Goal: Task Accomplishment & Management: Manage account settings

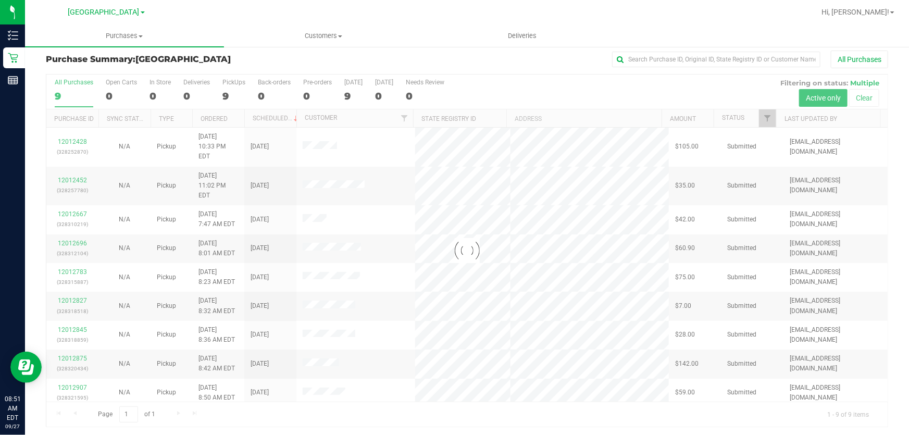
scroll to position [8, 0]
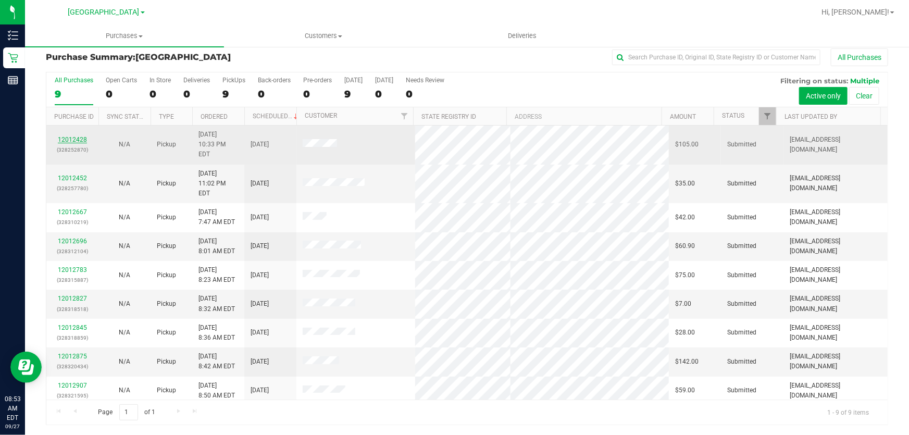
click at [70, 136] on link "12012428" at bounding box center [72, 139] width 29 height 7
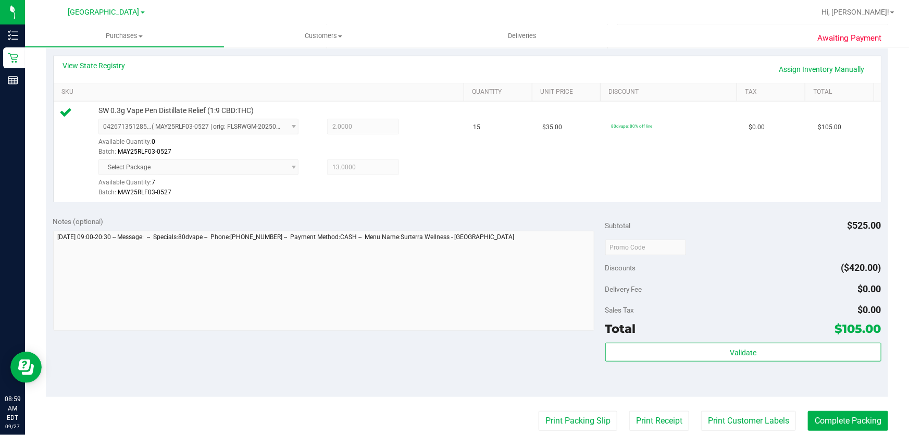
scroll to position [292, 0]
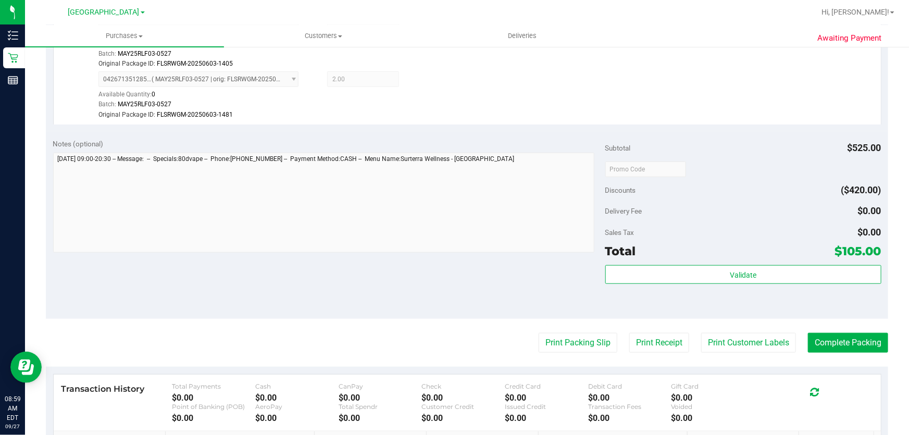
scroll to position [331, 0]
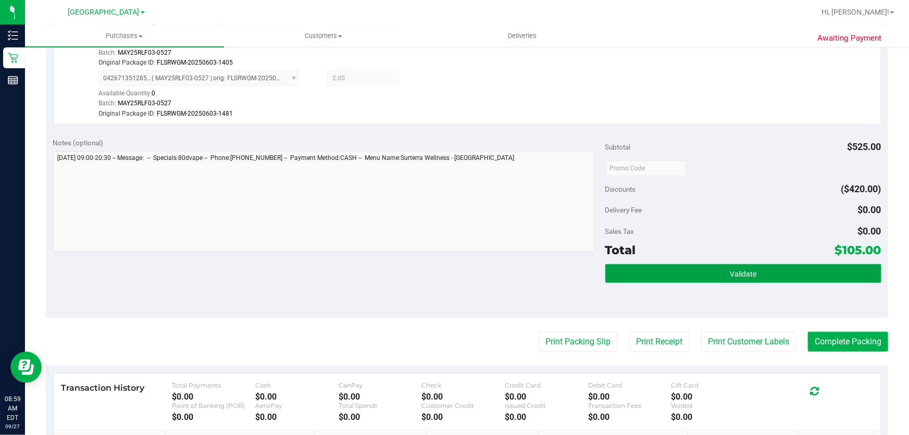
click at [735, 270] on span "Validate" at bounding box center [743, 274] width 27 height 8
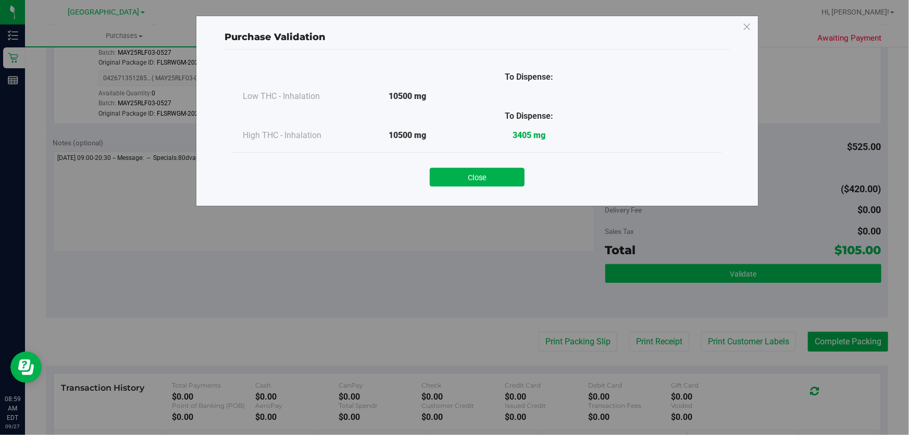
drag, startPoint x: 465, startPoint y: 180, endPoint x: 618, endPoint y: 266, distance: 174.9
click at [467, 181] on button "Close" at bounding box center [477, 177] width 95 height 19
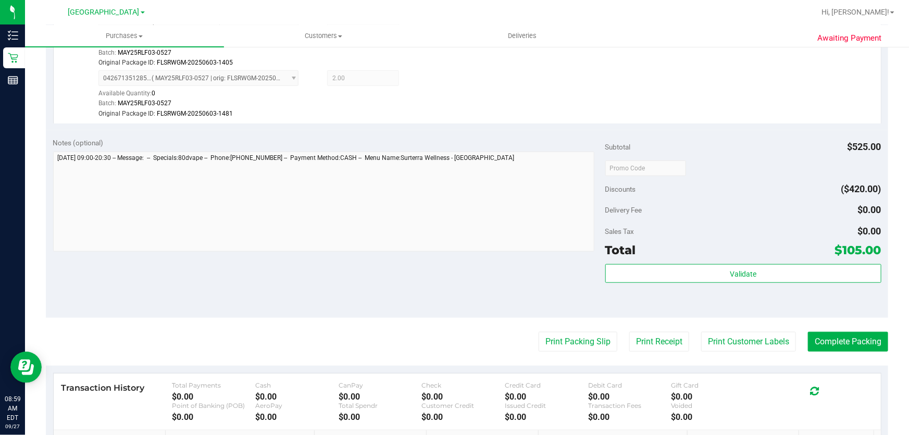
click at [719, 356] on purchase-details "Back Edit Purchase Cancel Purchase View Profile # 12012428 BioTrack ID: - Submi…" at bounding box center [467, 142] width 842 height 835
click at [714, 336] on button "Print Customer Labels" at bounding box center [748, 342] width 95 height 20
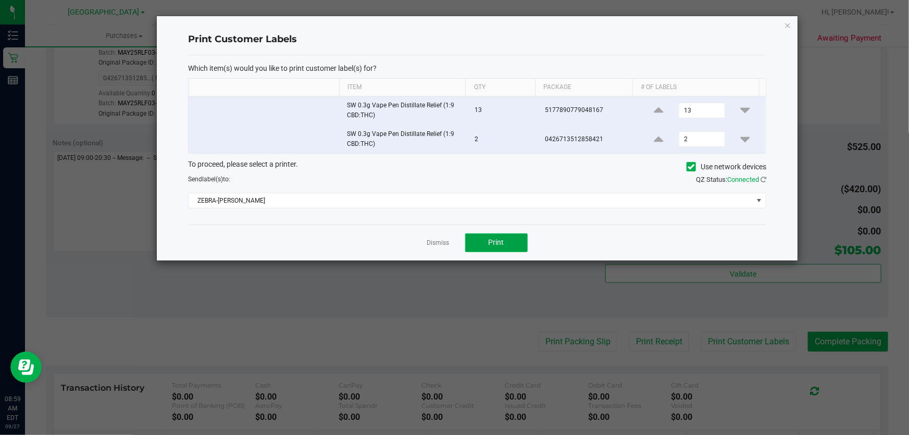
click at [512, 247] on button "Print" at bounding box center [496, 242] width 62 height 19
click at [444, 243] on link "Dismiss" at bounding box center [438, 243] width 22 height 9
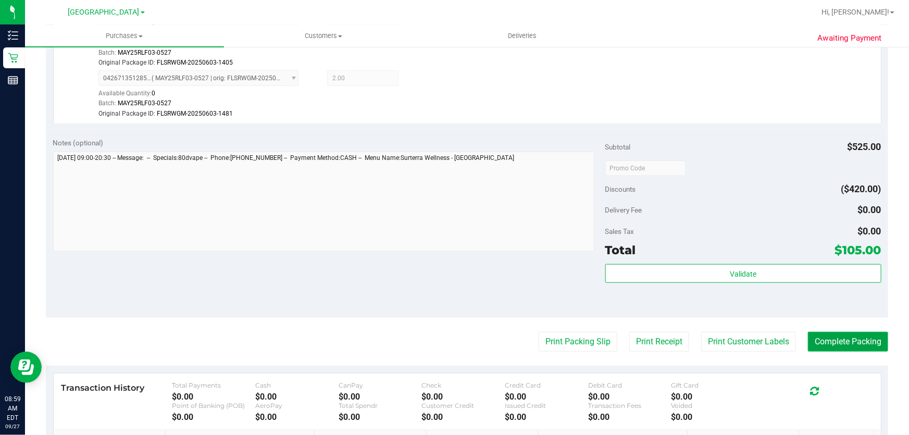
click at [845, 342] on button "Complete Packing" at bounding box center [848, 342] width 80 height 20
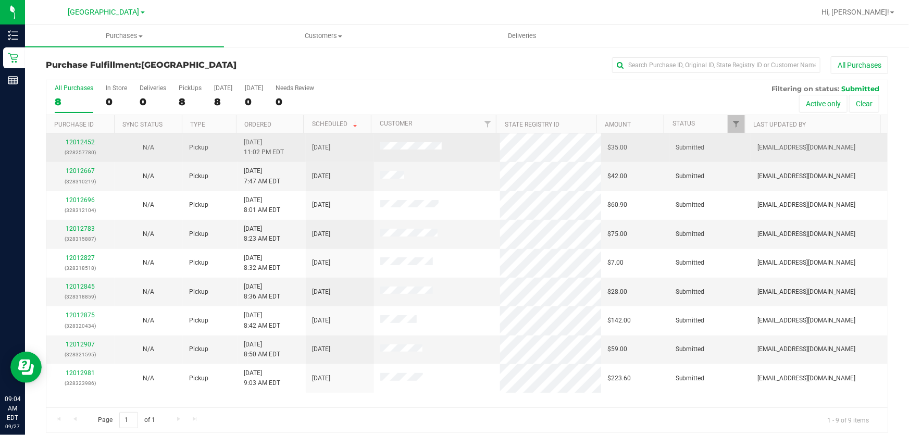
click at [87, 137] on div "12012452 (328257780)" at bounding box center [81, 147] width 56 height 20
click at [89, 142] on link "12012452" at bounding box center [80, 142] width 29 height 7
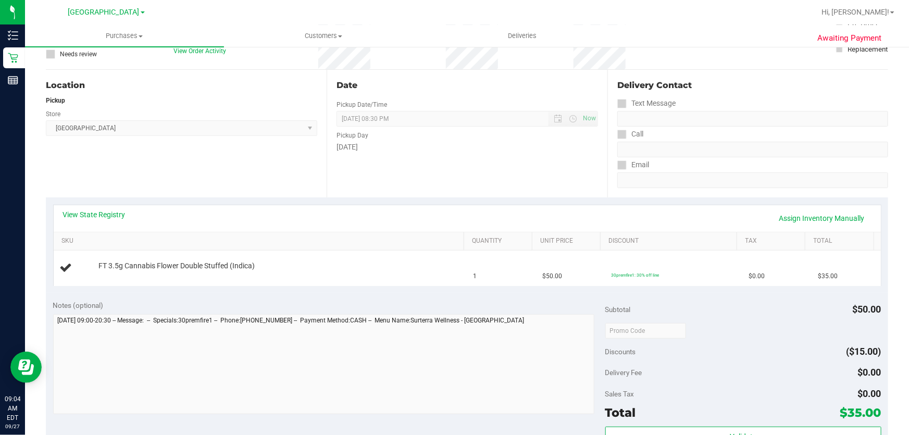
scroll to position [94, 0]
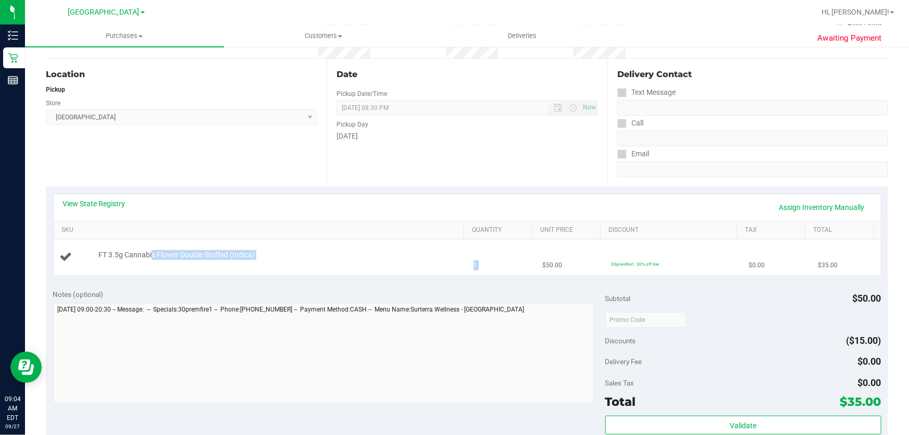
drag, startPoint x: 150, startPoint y: 255, endPoint x: 528, endPoint y: 269, distance: 378.4
click at [528, 269] on tr "FT 3.5g Cannabis Flower Double Stuffed (Indica) 1 $50.00 30premfire1: 30% off l…" at bounding box center [467, 257] width 827 height 35
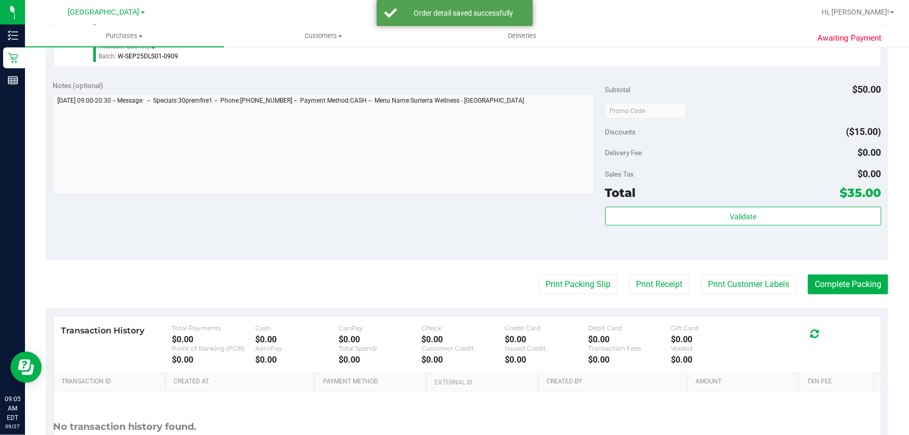
scroll to position [331, 0]
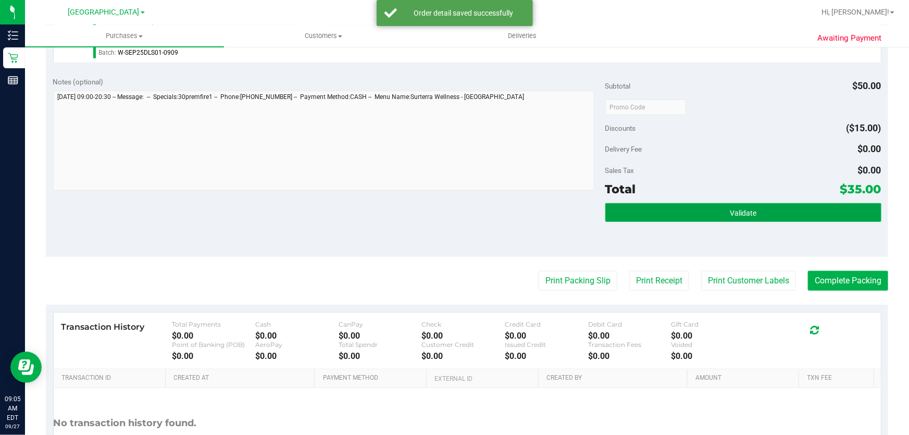
click at [751, 211] on button "Validate" at bounding box center [743, 212] width 276 height 19
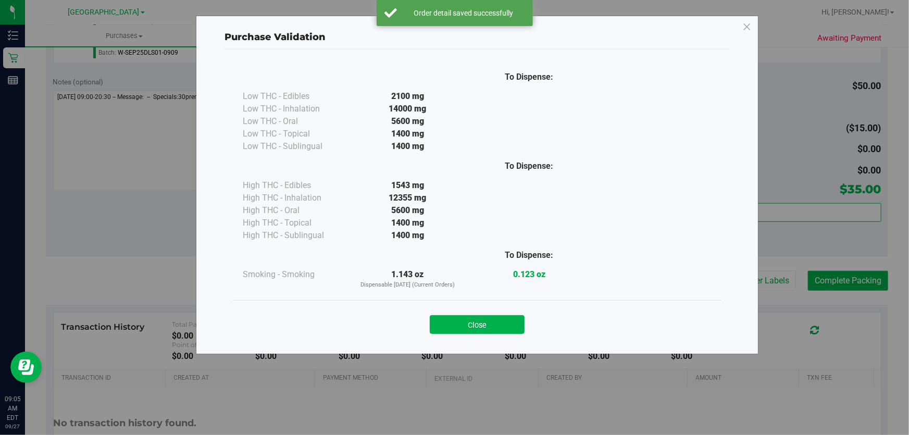
click at [744, 309] on div "Purchase Validation To Dispense: Low THC - Edibles 2100 mg" at bounding box center [477, 185] width 562 height 339
click at [499, 332] on button "Close" at bounding box center [477, 324] width 95 height 19
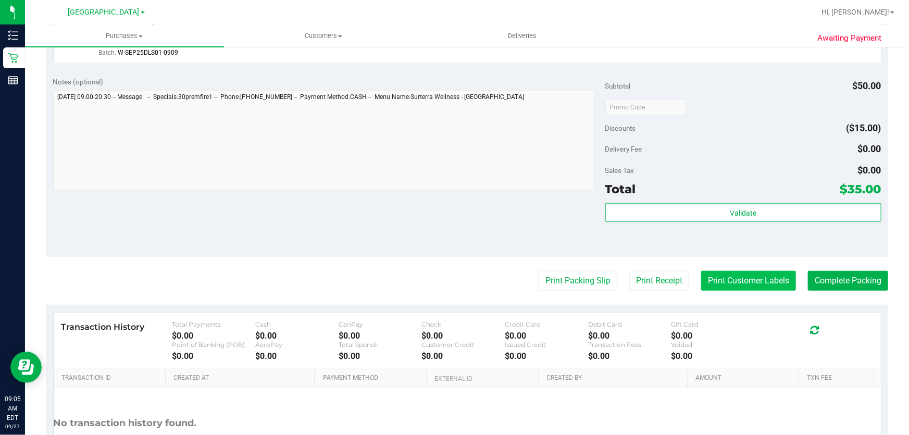
click at [734, 281] on button "Print Customer Labels" at bounding box center [748, 281] width 95 height 20
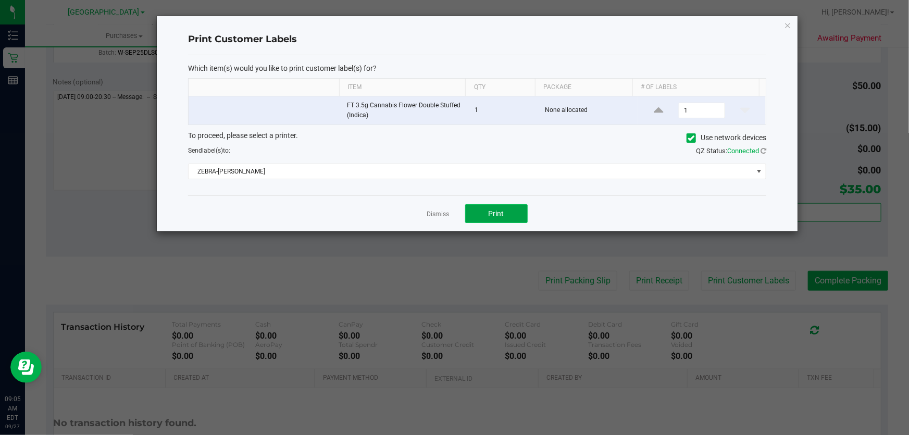
click at [526, 206] on button "Print" at bounding box center [496, 213] width 62 height 19
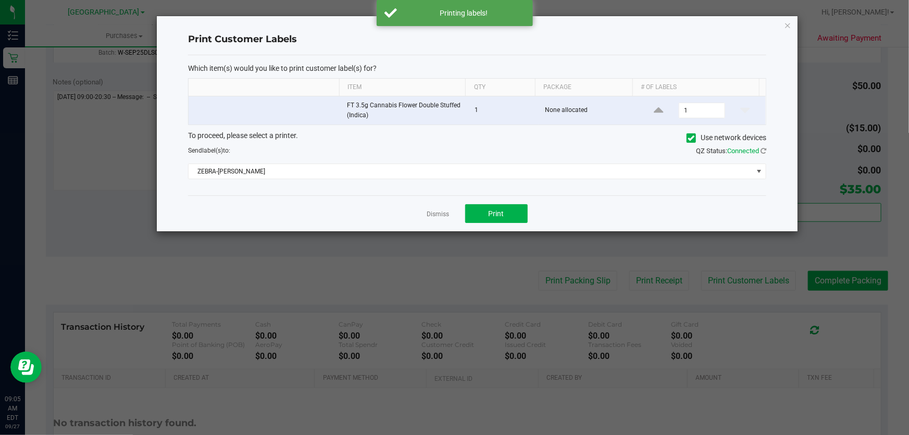
click at [450, 215] on div "Dismiss Print" at bounding box center [477, 213] width 578 height 36
click at [445, 217] on link "Dismiss" at bounding box center [438, 214] width 22 height 9
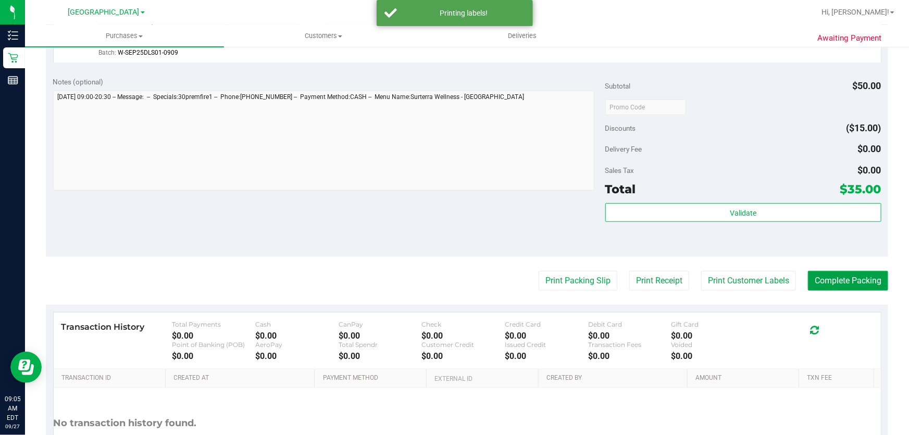
click at [847, 285] on button "Complete Packing" at bounding box center [848, 281] width 80 height 20
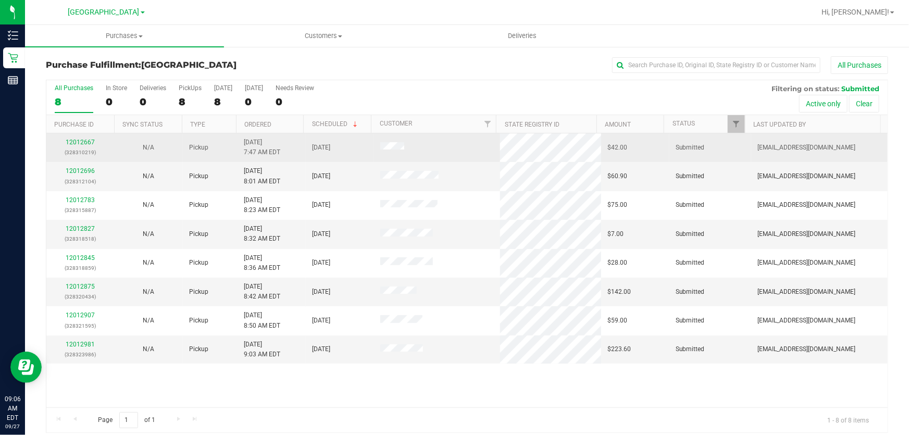
click at [90, 137] on div "12012667 (328310219)" at bounding box center [81, 147] width 56 height 20
click at [85, 140] on link "12012667" at bounding box center [80, 142] width 29 height 7
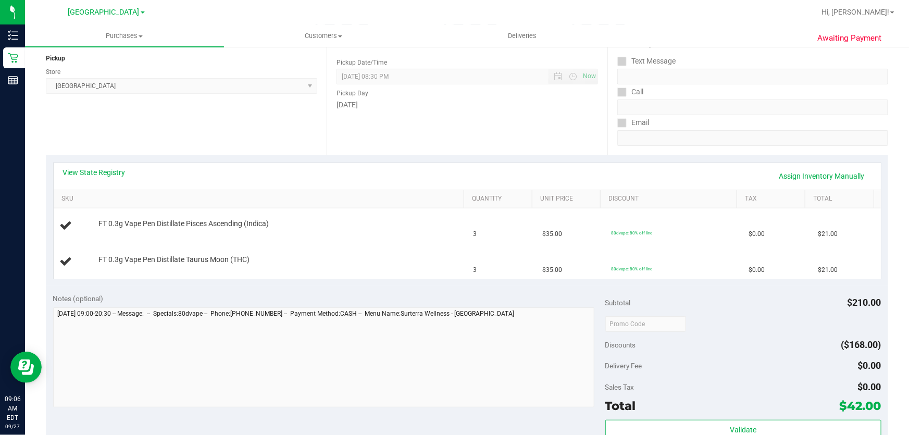
scroll to position [142, 0]
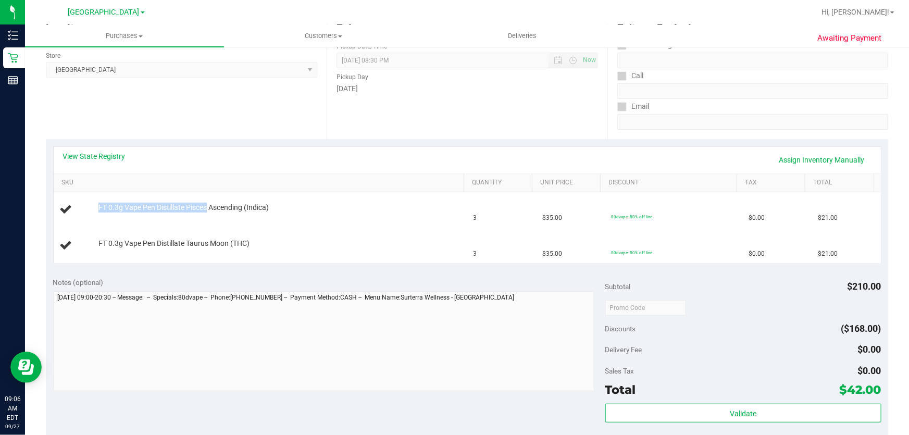
drag, startPoint x: 207, startPoint y: 209, endPoint x: 504, endPoint y: 262, distance: 301.6
click at [504, 262] on div "View State Registry Assign Inventory Manually SKU Quantity Unit Price Discount …" at bounding box center [467, 204] width 842 height 131
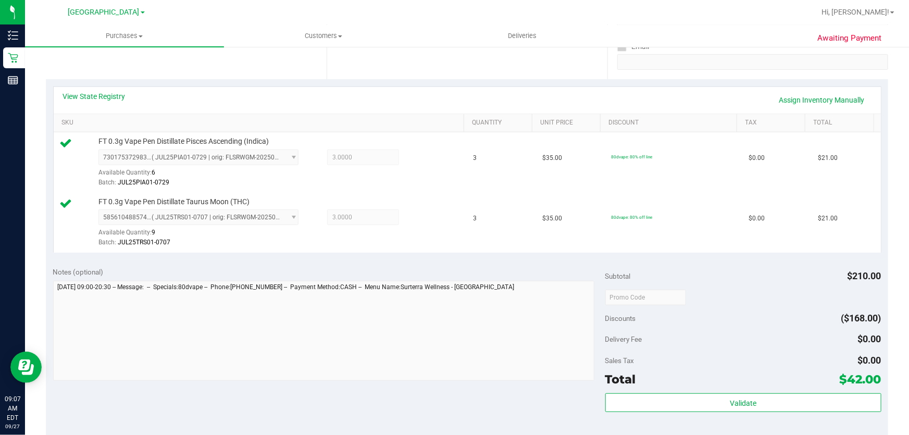
scroll to position [331, 0]
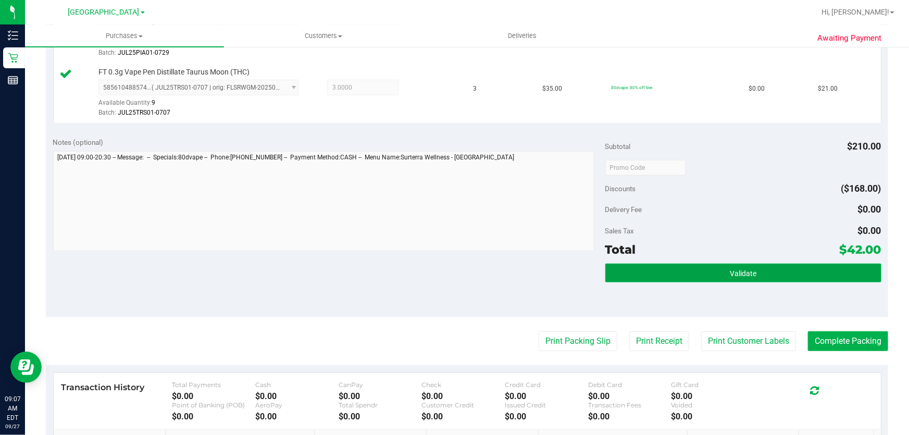
click at [748, 277] on button "Validate" at bounding box center [743, 273] width 276 height 19
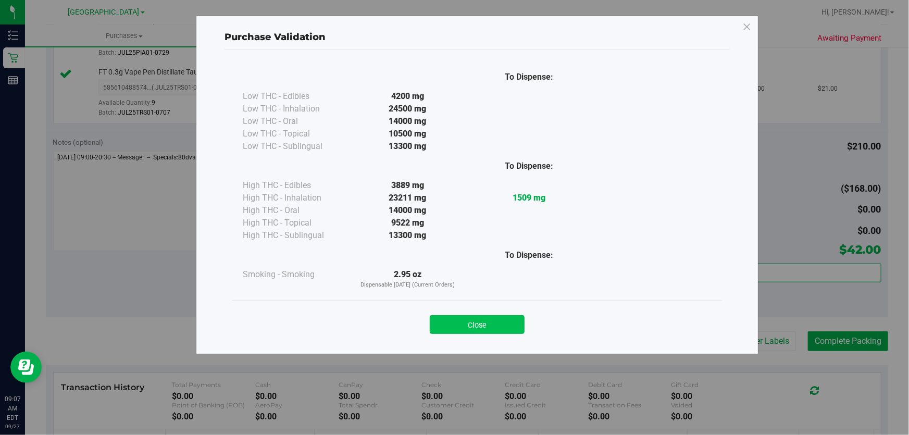
click at [482, 318] on button "Close" at bounding box center [477, 324] width 95 height 19
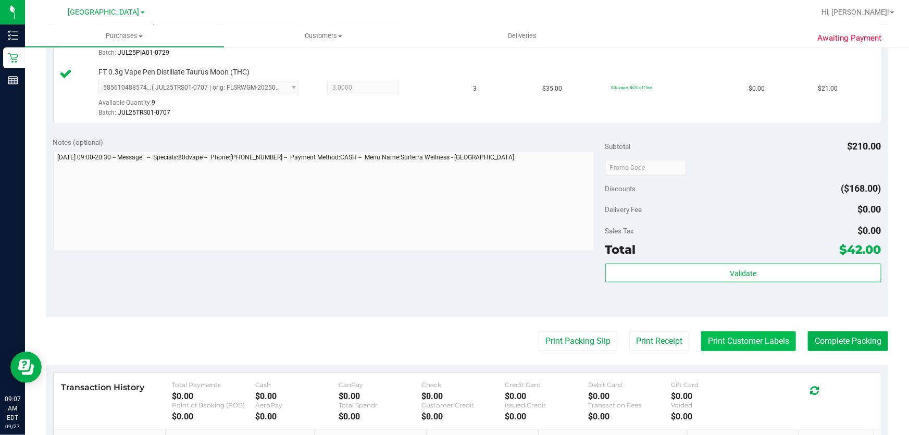
click at [724, 349] on button "Print Customer Labels" at bounding box center [748, 341] width 95 height 20
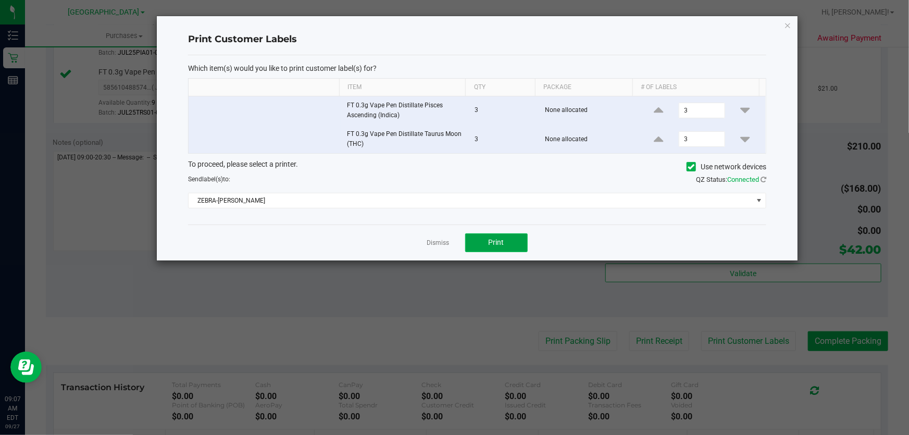
click at [492, 240] on span "Print" at bounding box center [497, 242] width 16 height 8
click at [440, 246] on link "Dismiss" at bounding box center [438, 243] width 22 height 9
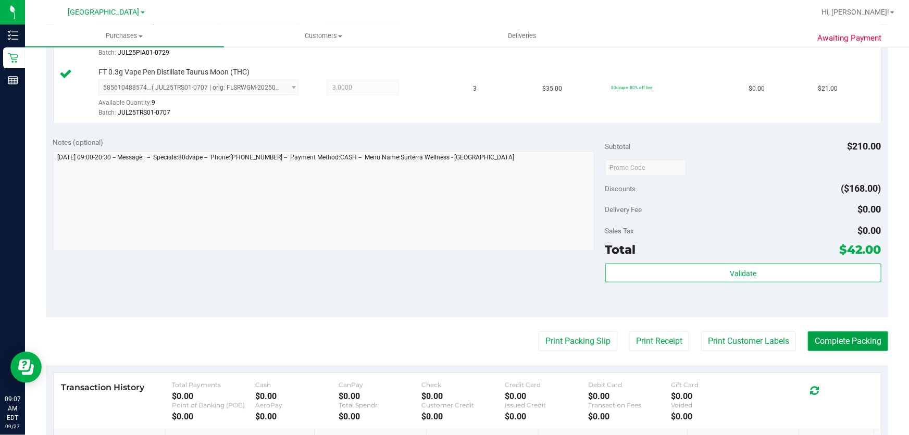
click at [825, 343] on button "Complete Packing" at bounding box center [848, 341] width 80 height 20
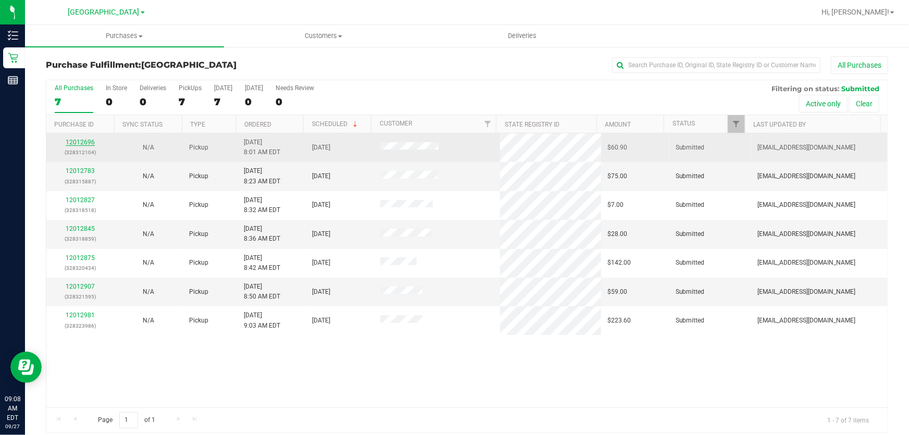
click at [69, 143] on link "12012696" at bounding box center [80, 142] width 29 height 7
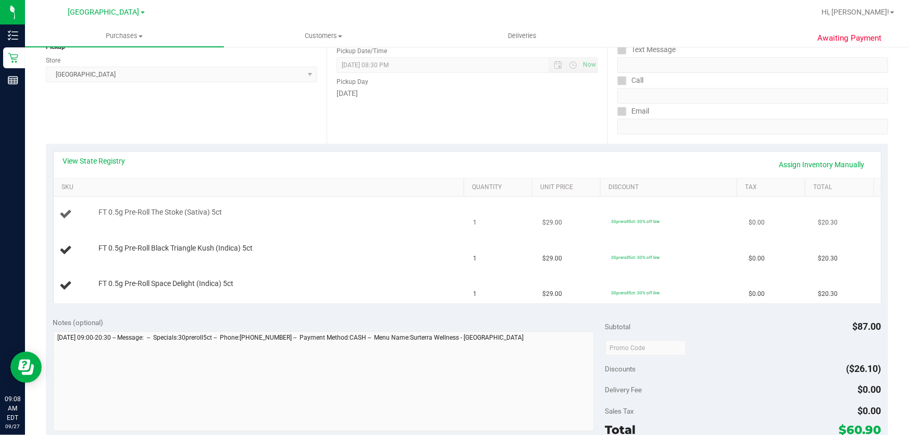
scroll to position [142, 0]
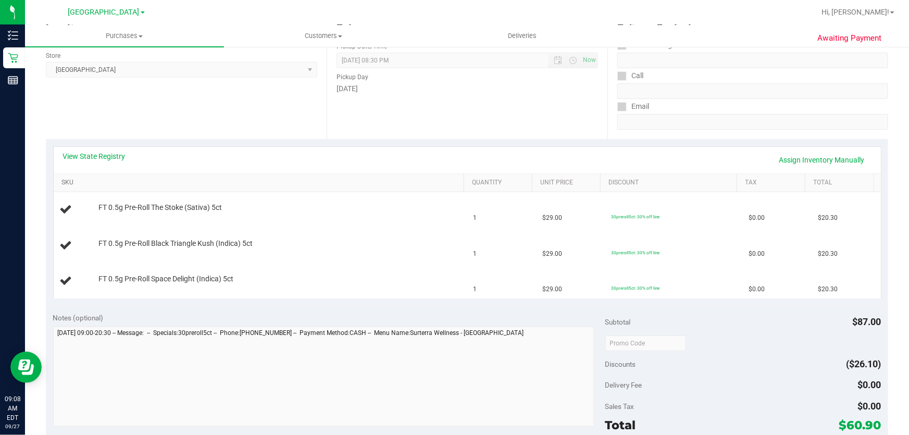
click at [65, 180] on link "SKU" at bounding box center [260, 183] width 398 height 8
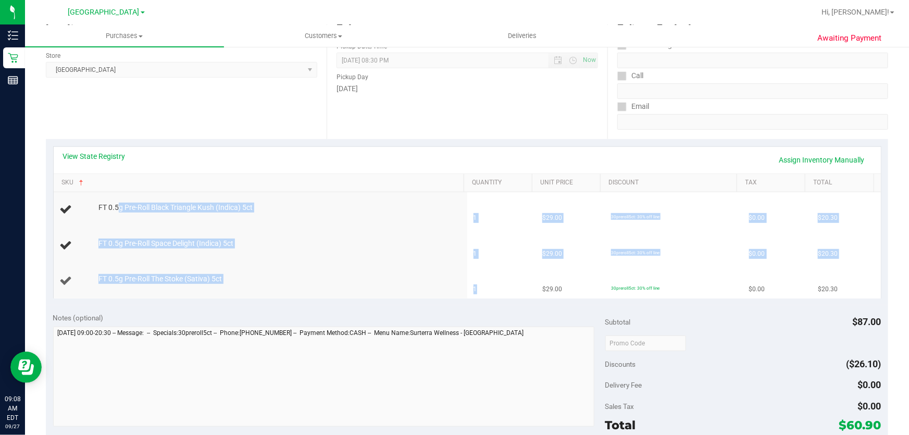
drag, startPoint x: 118, startPoint y: 207, endPoint x: 494, endPoint y: 296, distance: 386.4
click at [494, 296] on tbody "FT 0.5g Pre-Roll Black Triangle Kush (Indica) 5ct 1 $29.00 30preroll5ct: 30% of…" at bounding box center [467, 245] width 827 height 106
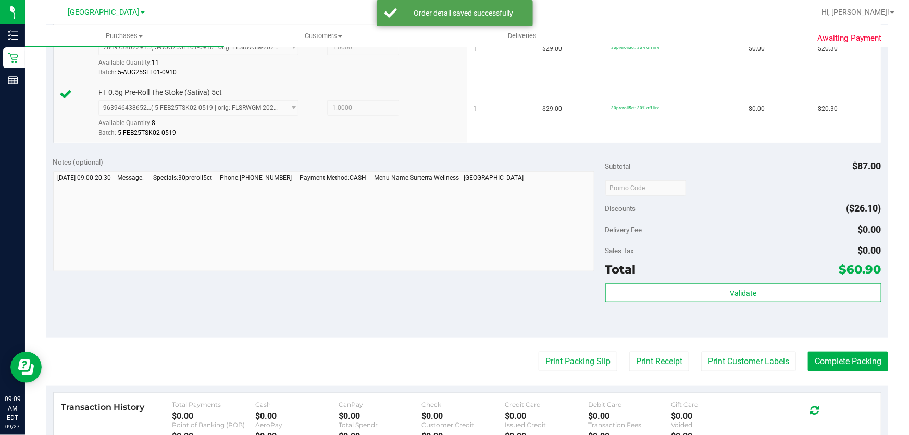
scroll to position [426, 0]
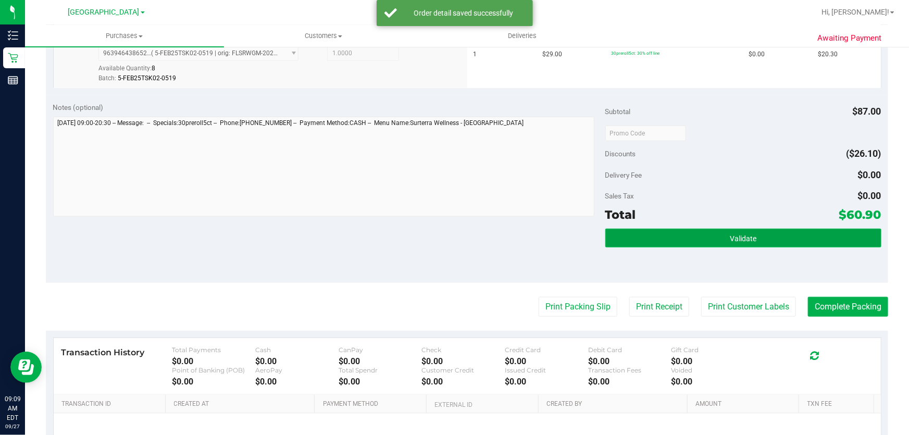
click at [743, 245] on button "Validate" at bounding box center [743, 238] width 276 height 19
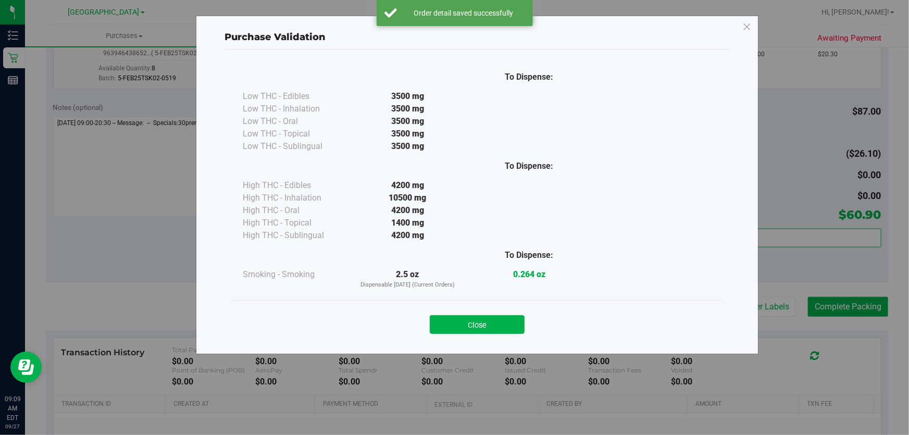
click at [515, 334] on div "Close" at bounding box center [477, 321] width 490 height 42
click at [503, 322] on button "Close" at bounding box center [477, 324] width 95 height 19
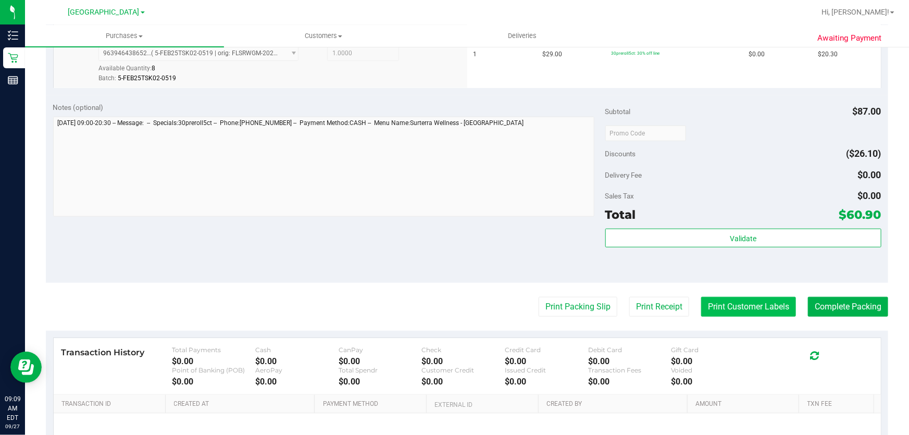
click at [761, 303] on button "Print Customer Labels" at bounding box center [748, 307] width 95 height 20
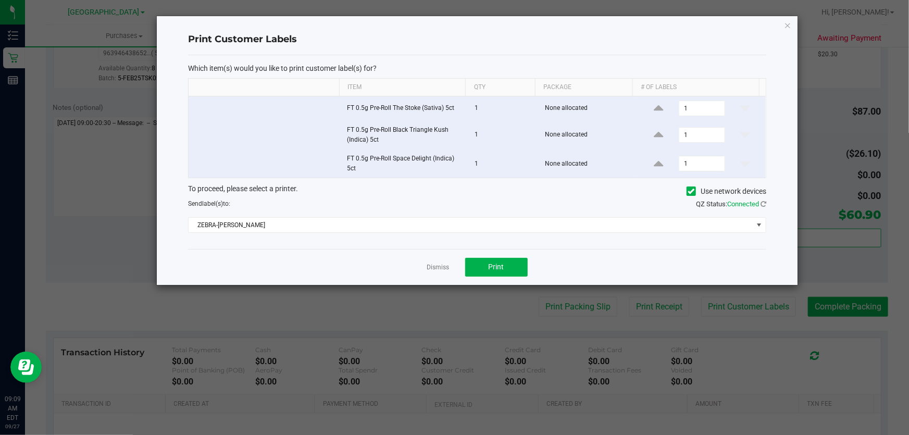
click at [492, 256] on div "Dismiss Print" at bounding box center [477, 267] width 578 height 36
click at [484, 267] on button "Print" at bounding box center [496, 267] width 62 height 19
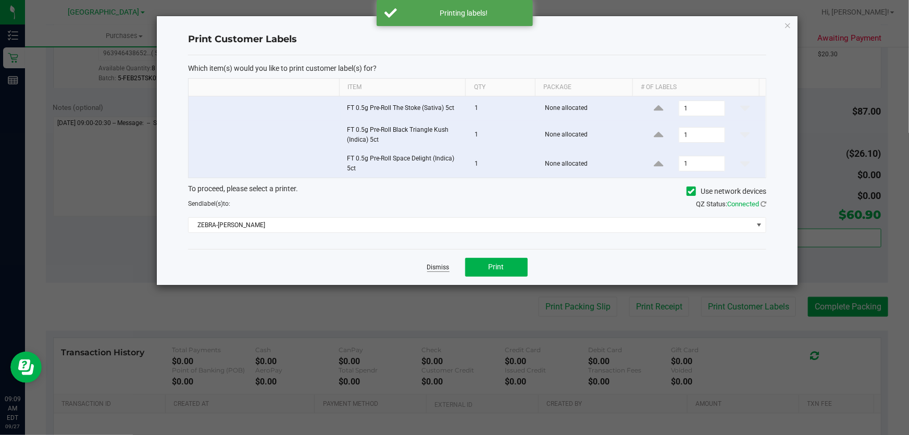
click at [437, 268] on link "Dismiss" at bounding box center [438, 267] width 22 height 9
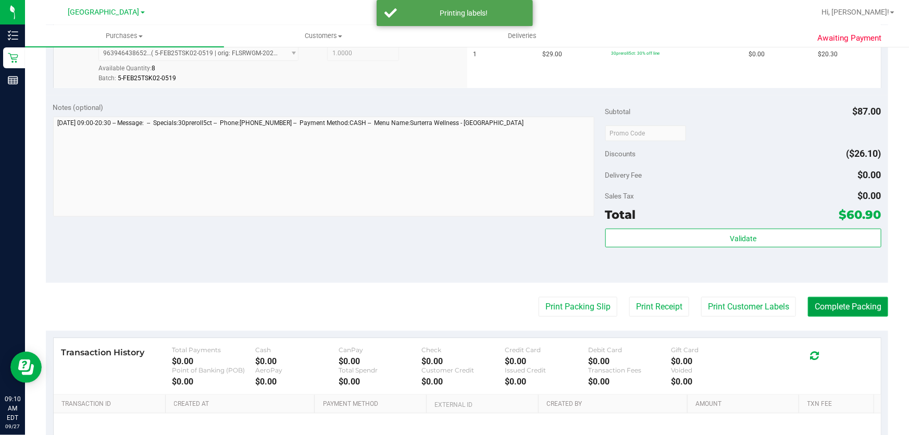
click at [845, 305] on button "Complete Packing" at bounding box center [848, 307] width 80 height 20
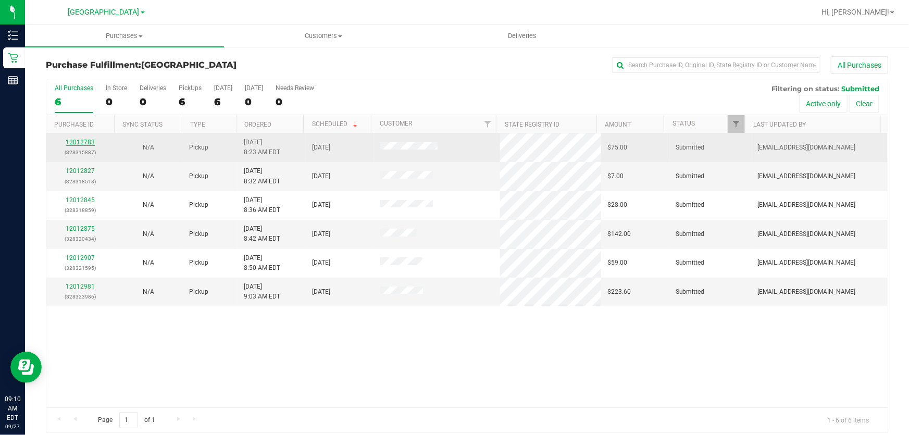
click at [80, 143] on link "12012783" at bounding box center [80, 142] width 29 height 7
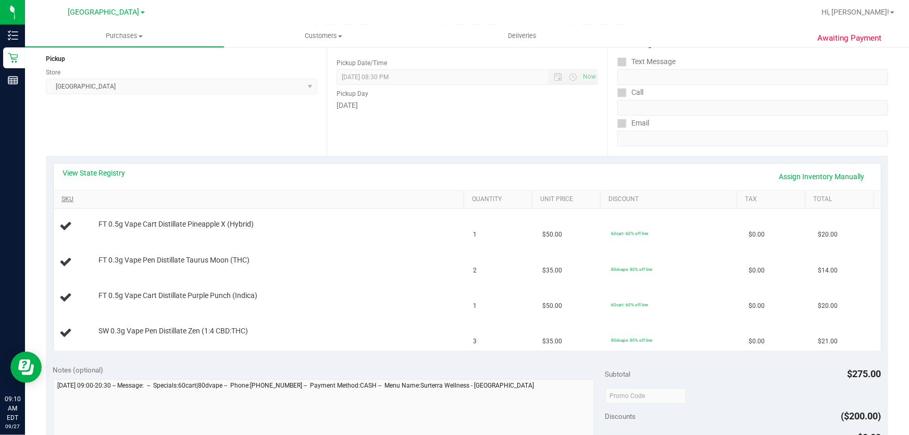
scroll to position [142, 0]
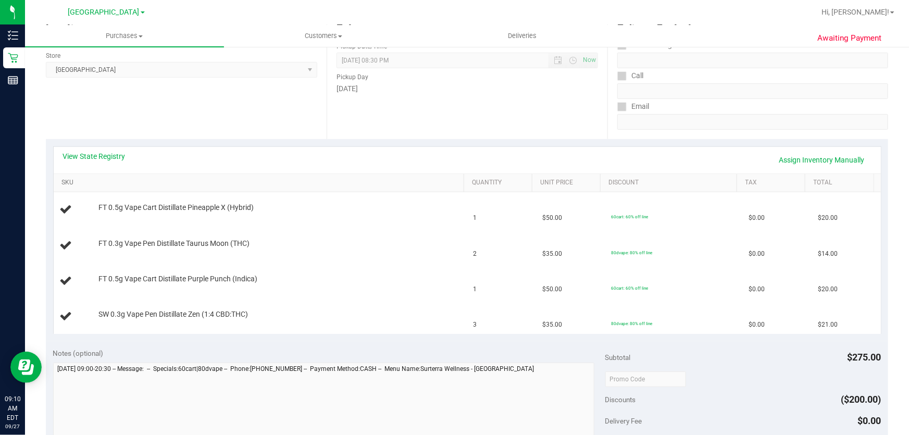
click at [65, 180] on link "SKU" at bounding box center [260, 183] width 398 height 8
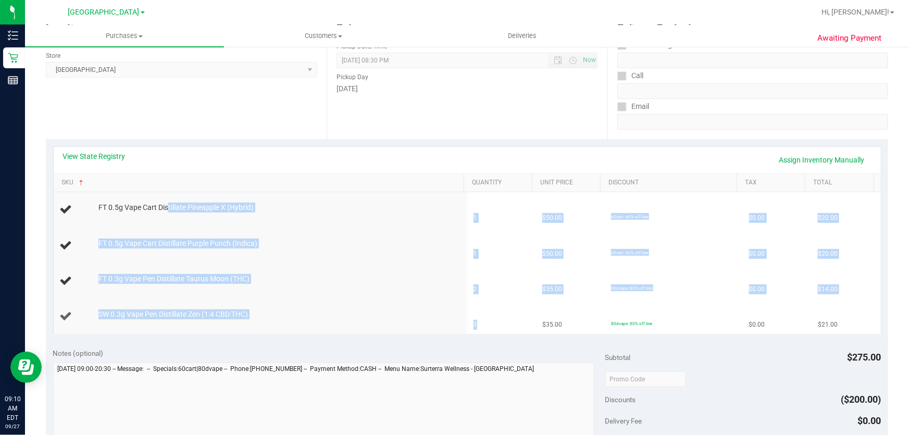
drag, startPoint x: 167, startPoint y: 208, endPoint x: 474, endPoint y: 333, distance: 332.0
click at [474, 333] on tbody "FT 0.5g Vape Cart Distillate Pineapple X (Hybrid) 1 $50.00 60cart: 60% off line…" at bounding box center [467, 263] width 827 height 142
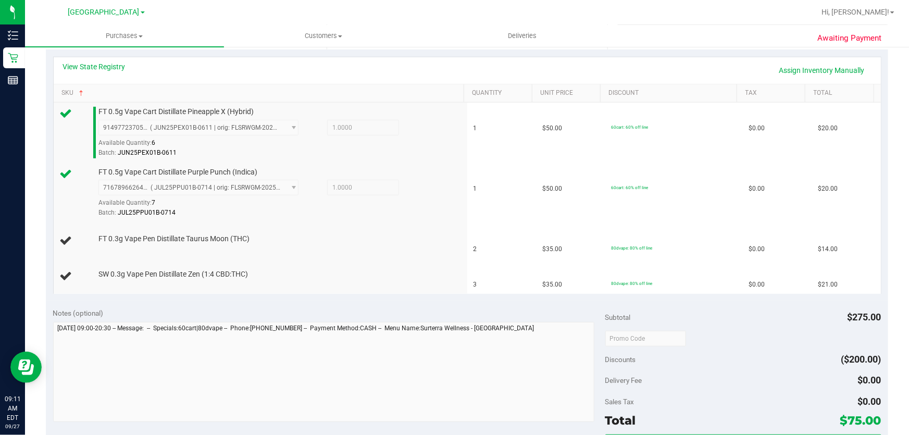
scroll to position [236, 0]
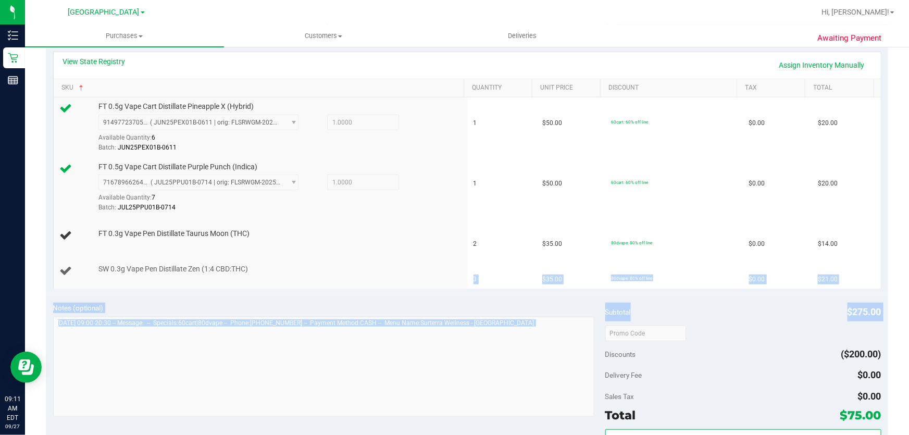
drag, startPoint x: 505, startPoint y: 315, endPoint x: 312, endPoint y: 262, distance: 199.3
click at [312, 262] on purchase-details "Back Edit Purchase Cancel Purchase View Profile # 12012783 BioTrack ID: - Submi…" at bounding box center [467, 273] width 842 height 906
click at [312, 262] on td "SW 0.3g Vape Pen Distillate Zen (1:4 CBD:THC)" at bounding box center [261, 271] width 414 height 35
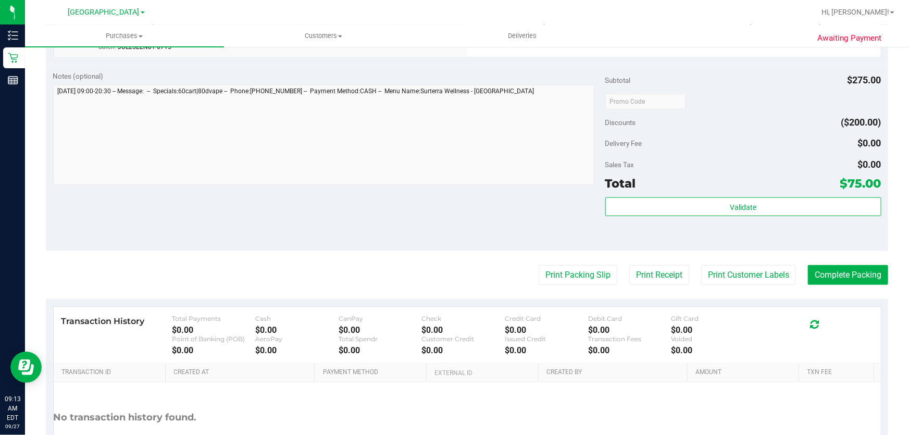
scroll to position [521, 0]
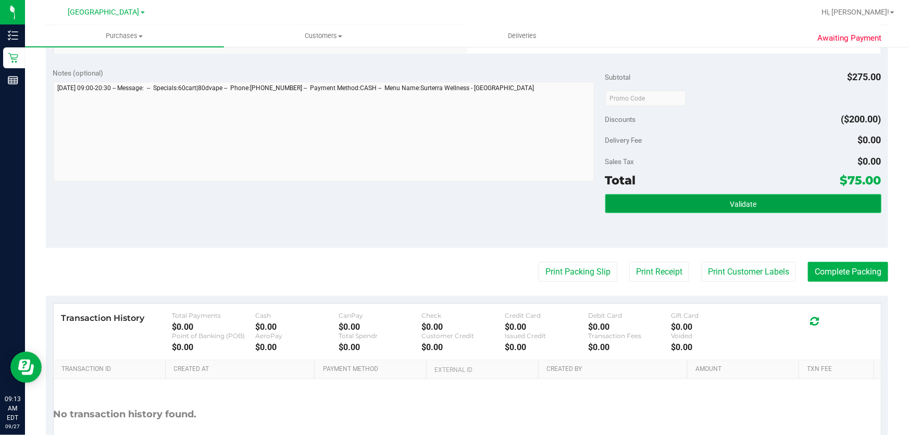
click at [745, 204] on span "Validate" at bounding box center [743, 204] width 27 height 8
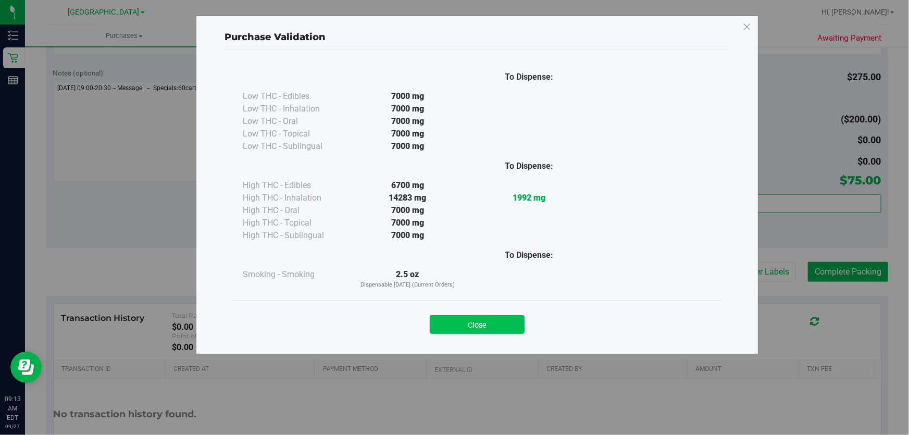
click at [469, 319] on button "Close" at bounding box center [477, 324] width 95 height 19
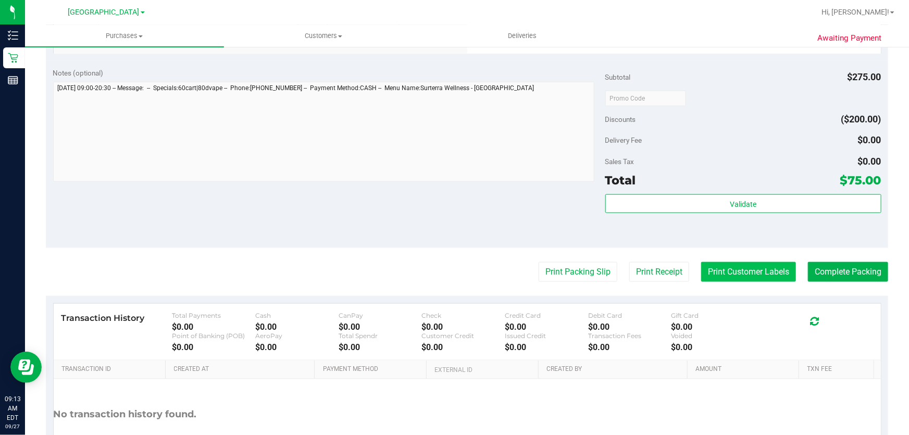
click at [762, 270] on button "Print Customer Labels" at bounding box center [748, 272] width 95 height 20
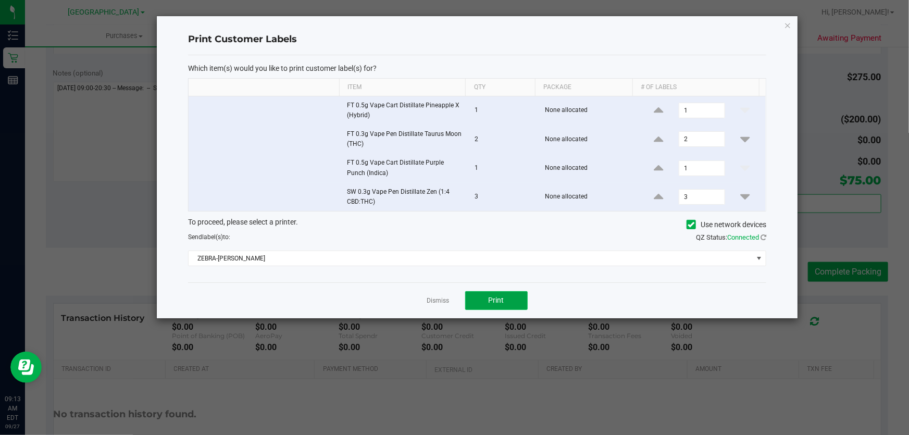
click at [480, 296] on button "Print" at bounding box center [496, 300] width 62 height 19
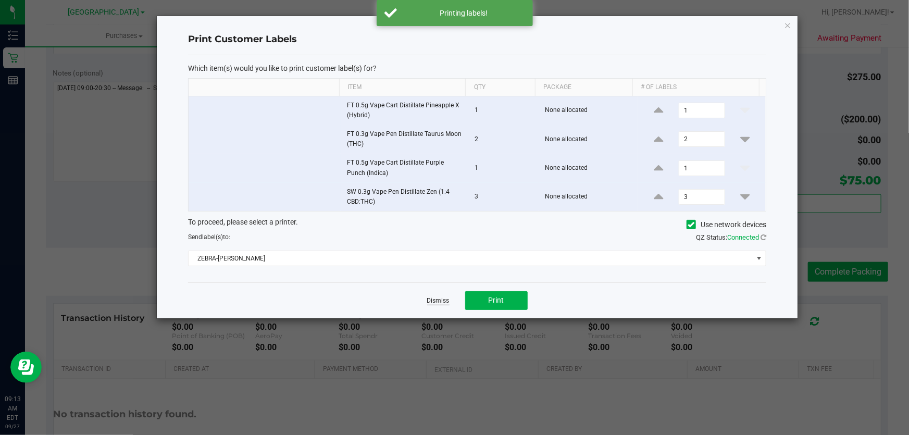
click at [437, 298] on link "Dismiss" at bounding box center [438, 300] width 22 height 9
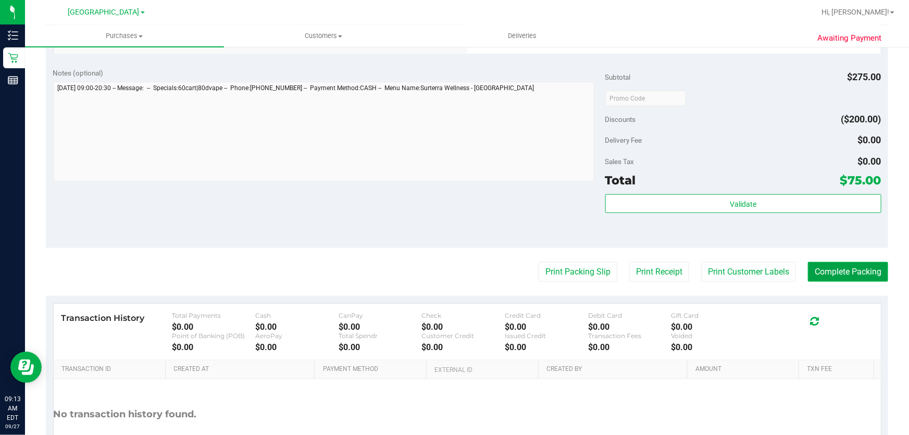
click at [832, 272] on button "Complete Packing" at bounding box center [848, 272] width 80 height 20
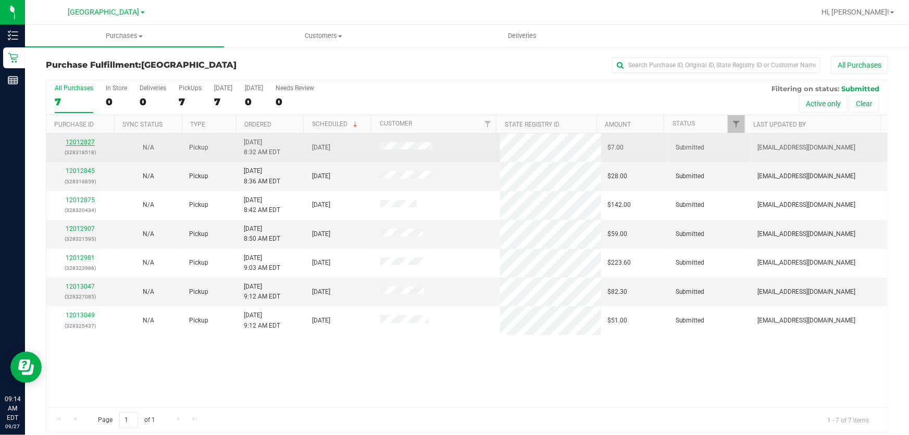
click at [72, 140] on link "12012827" at bounding box center [80, 142] width 29 height 7
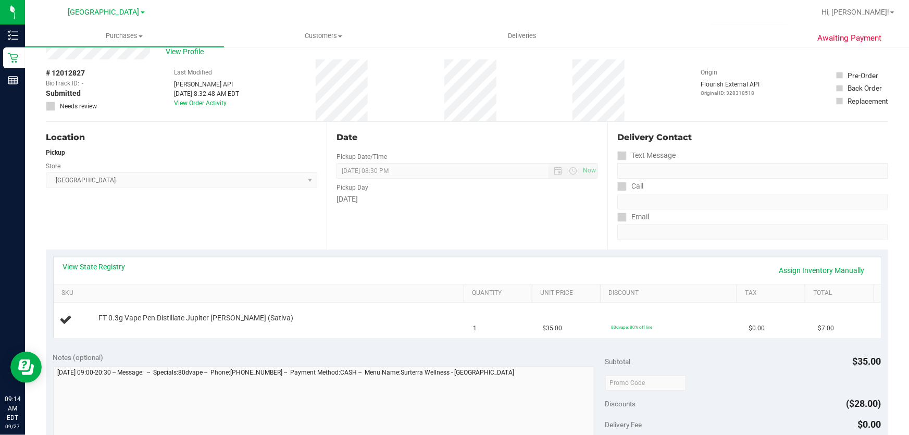
scroll to position [142, 0]
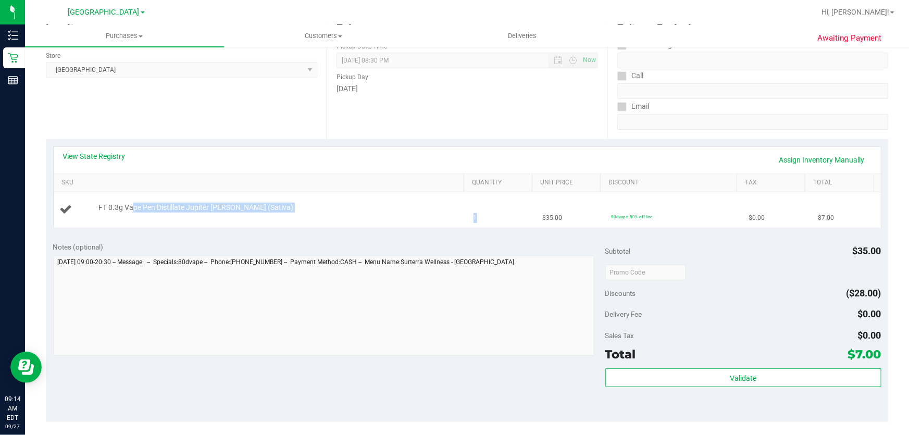
drag, startPoint x: 131, startPoint y: 206, endPoint x: 506, endPoint y: 214, distance: 375.1
click at [506, 214] on tr "FT 0.3g Vape Pen Distillate Jupiter Leo (Sativa) 1 $35.00 80dvape: 80% off line…" at bounding box center [467, 209] width 827 height 35
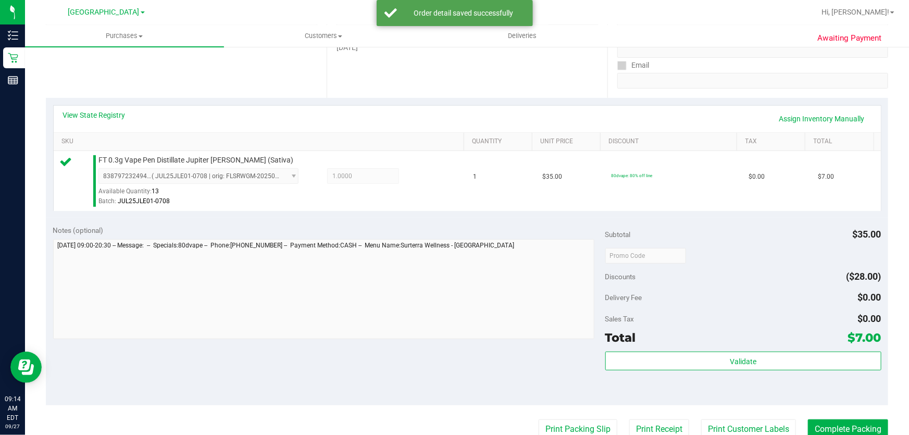
scroll to position [236, 0]
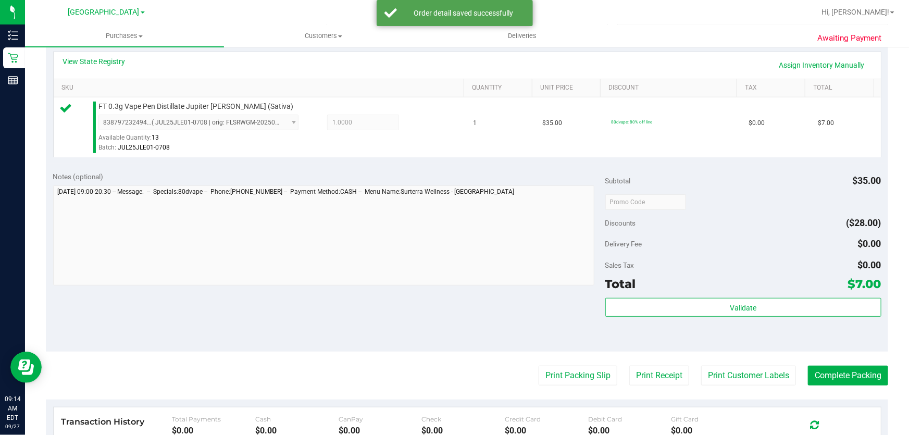
click at [740, 294] on div "Subtotal $35.00 Discounts ($28.00) Delivery Fee $0.00 Sales Tax $0.00 Total $7.…" at bounding box center [743, 257] width 276 height 173
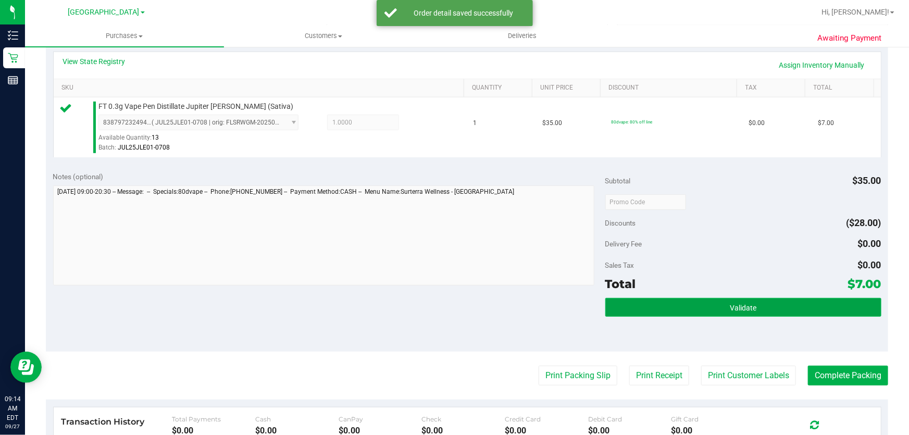
click at [740, 300] on button "Validate" at bounding box center [743, 307] width 276 height 19
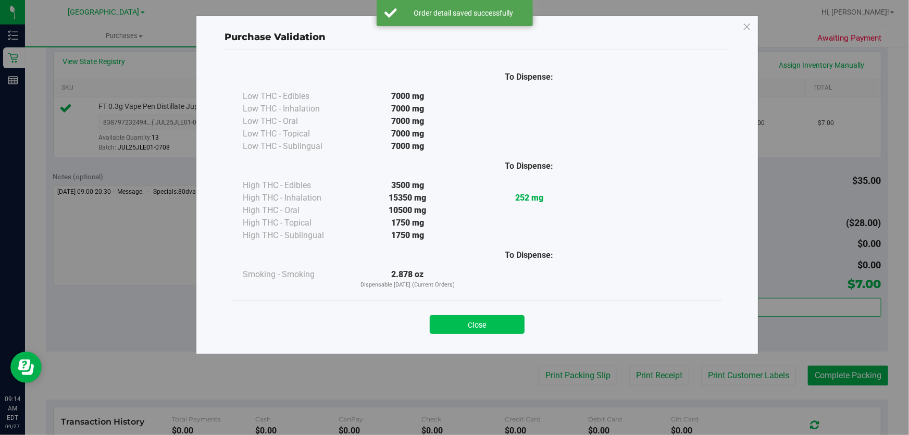
click at [460, 326] on button "Close" at bounding box center [477, 324] width 95 height 19
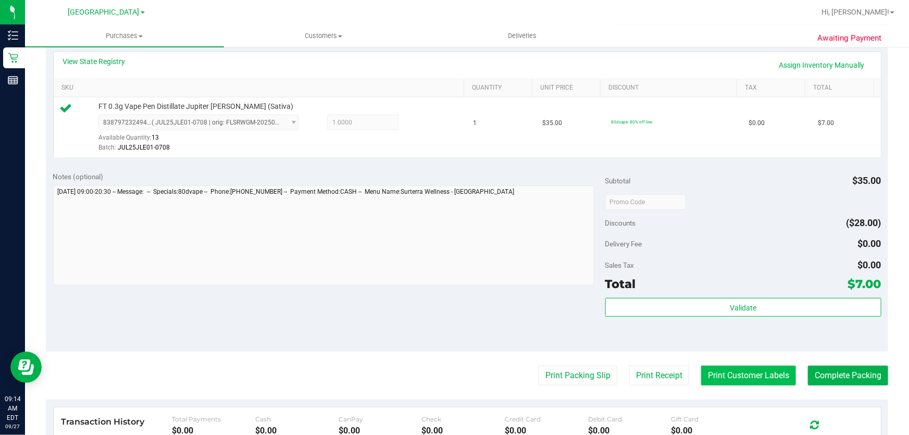
click at [714, 367] on button "Print Customer Labels" at bounding box center [748, 376] width 95 height 20
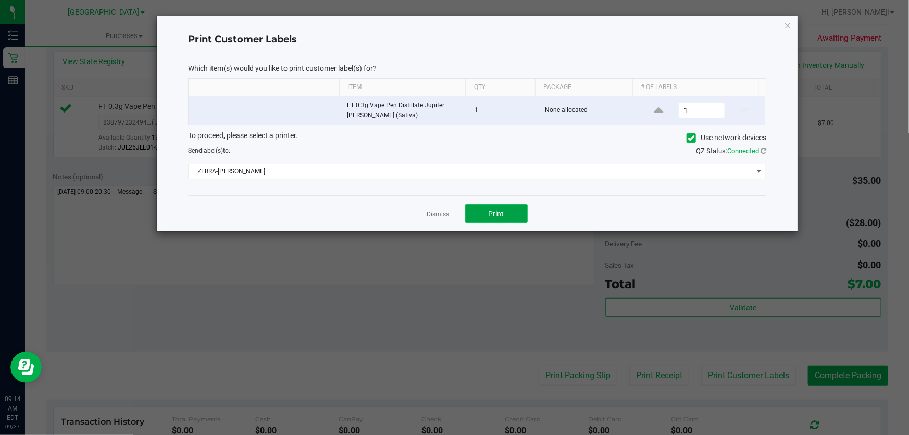
click at [471, 210] on button "Print" at bounding box center [496, 213] width 62 height 19
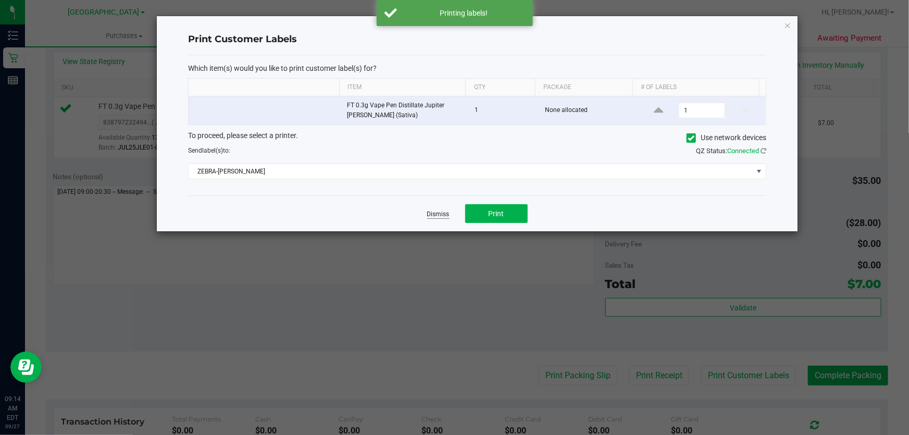
click at [440, 212] on link "Dismiss" at bounding box center [438, 214] width 22 height 9
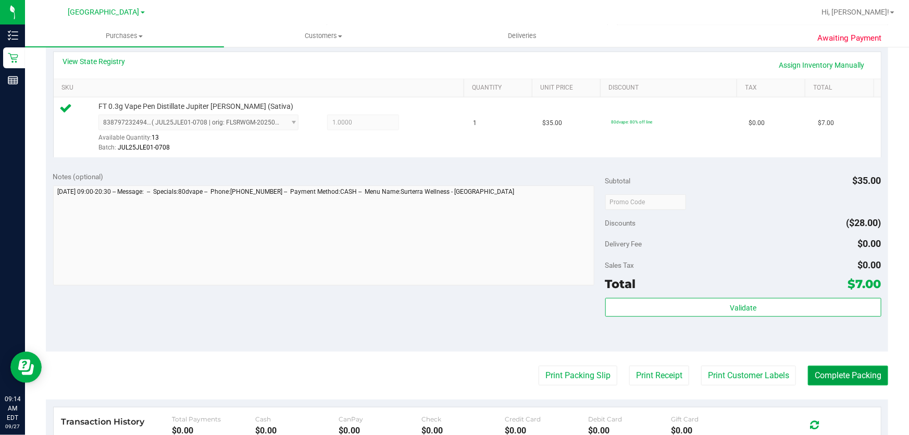
click at [840, 374] on button "Complete Packing" at bounding box center [848, 376] width 80 height 20
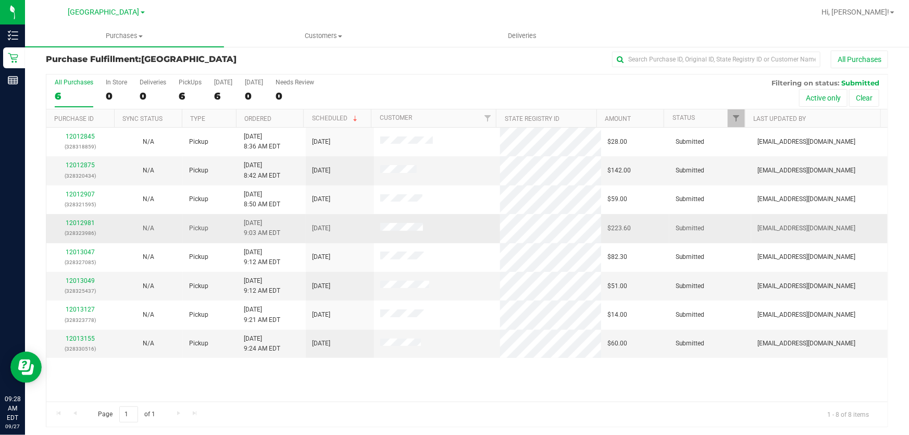
scroll to position [8, 0]
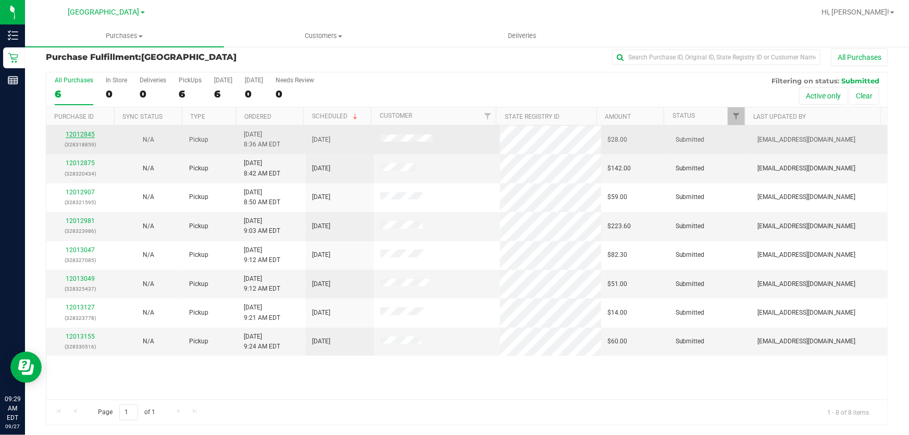
click at [80, 132] on link "12012845" at bounding box center [80, 134] width 29 height 7
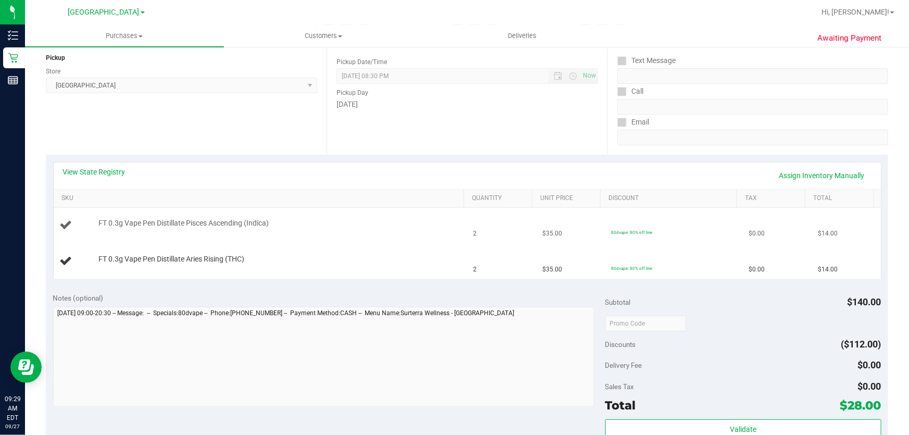
scroll to position [150, 0]
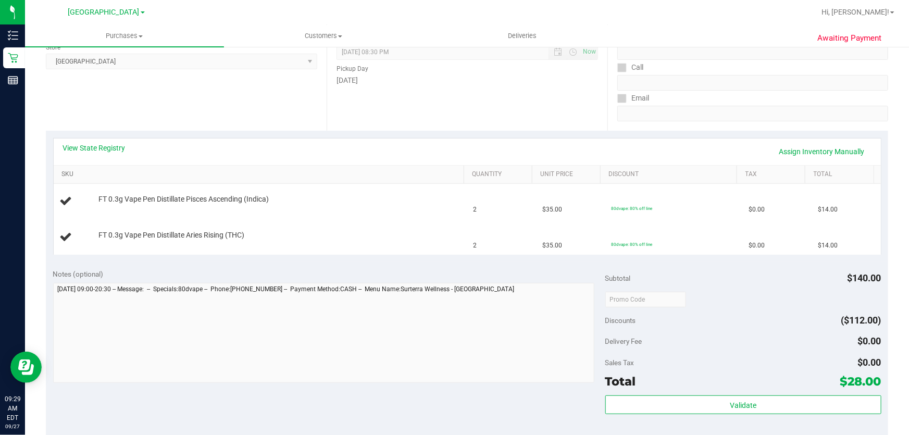
click at [64, 171] on link "SKU" at bounding box center [260, 174] width 398 height 8
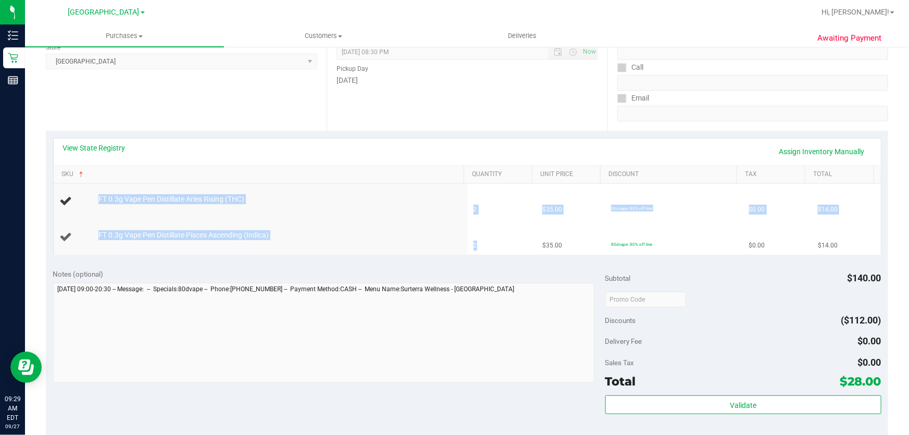
drag, startPoint x: 133, startPoint y: 193, endPoint x: 519, endPoint y: 248, distance: 390.3
click at [519, 248] on tbody "FT 0.3g Vape Pen Distillate Aries Rising (THC) 2 $35.00 80dvape: 80% off line $…" at bounding box center [467, 219] width 827 height 70
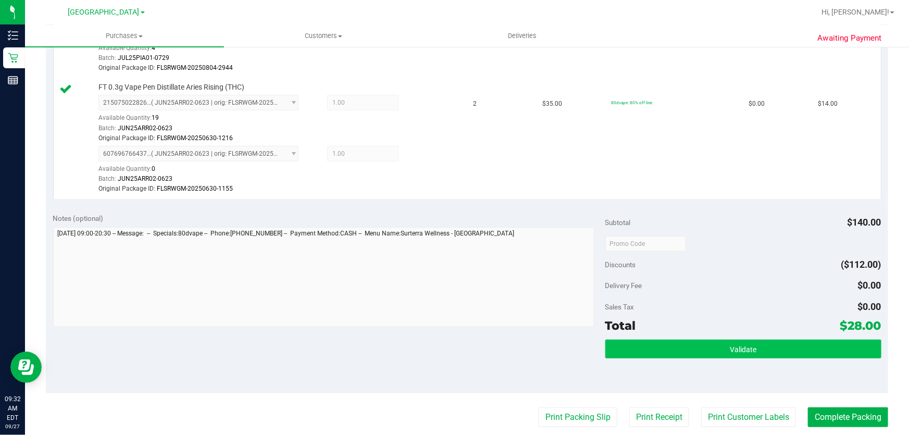
scroll to position [331, 0]
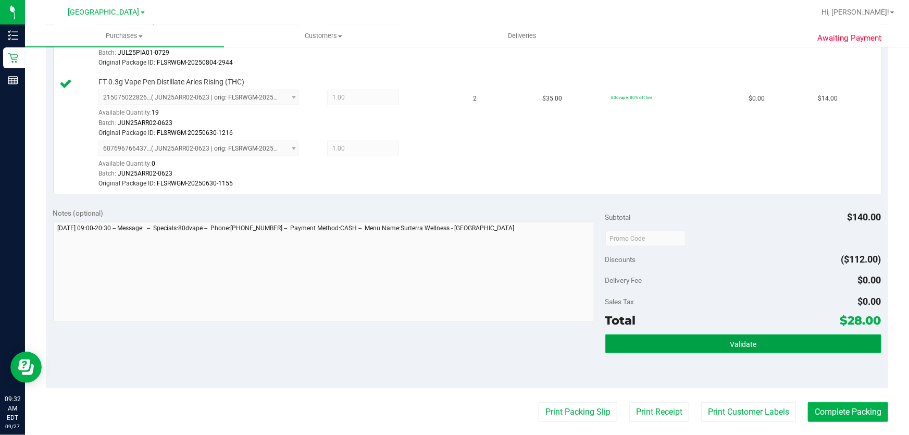
click at [735, 343] on span "Validate" at bounding box center [743, 344] width 27 height 8
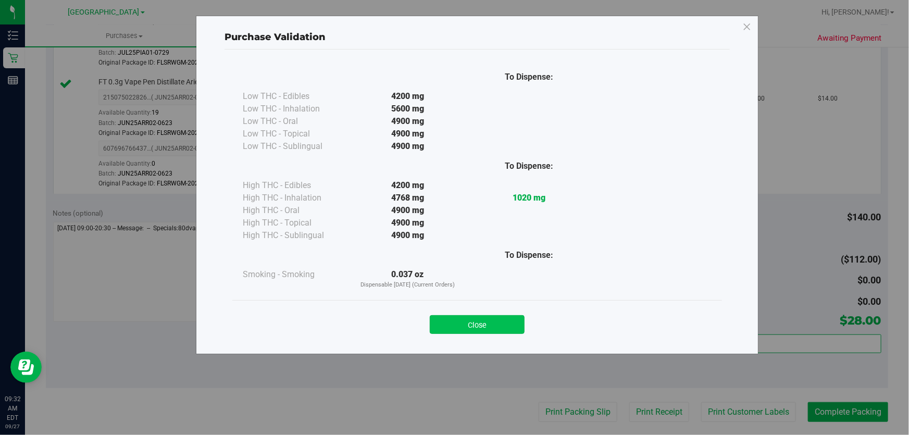
click at [491, 326] on button "Close" at bounding box center [477, 324] width 95 height 19
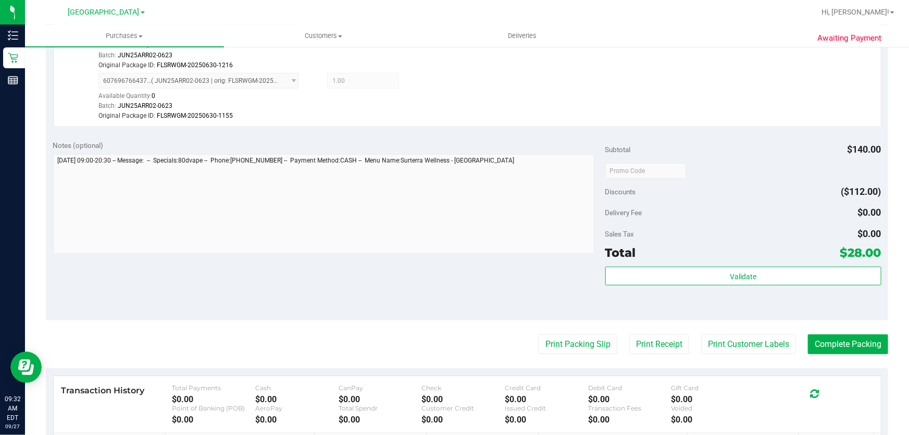
scroll to position [521, 0]
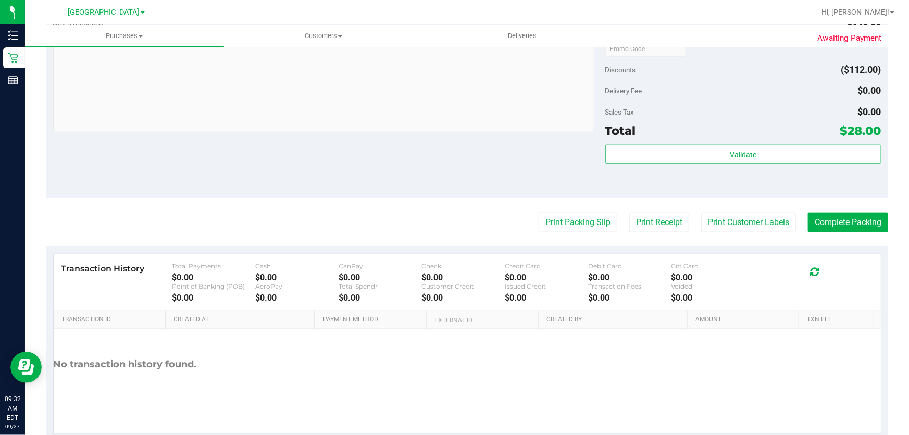
click at [752, 224] on button "Print Customer Labels" at bounding box center [748, 222] width 95 height 20
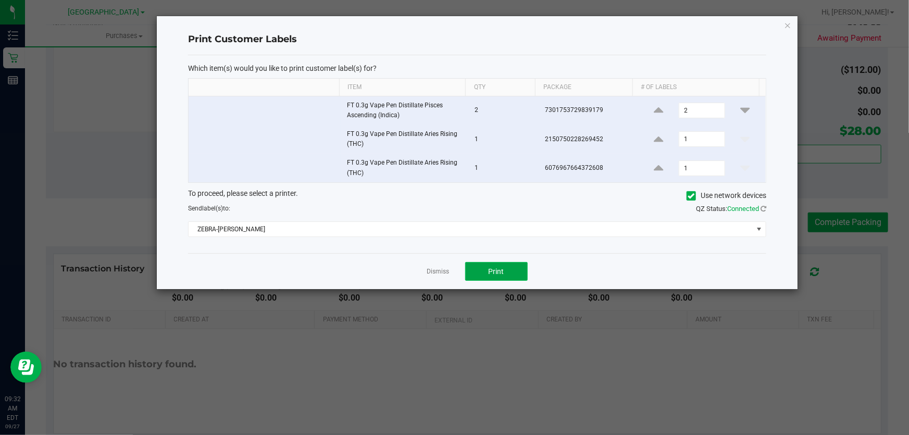
click at [477, 276] on button "Print" at bounding box center [496, 271] width 62 height 19
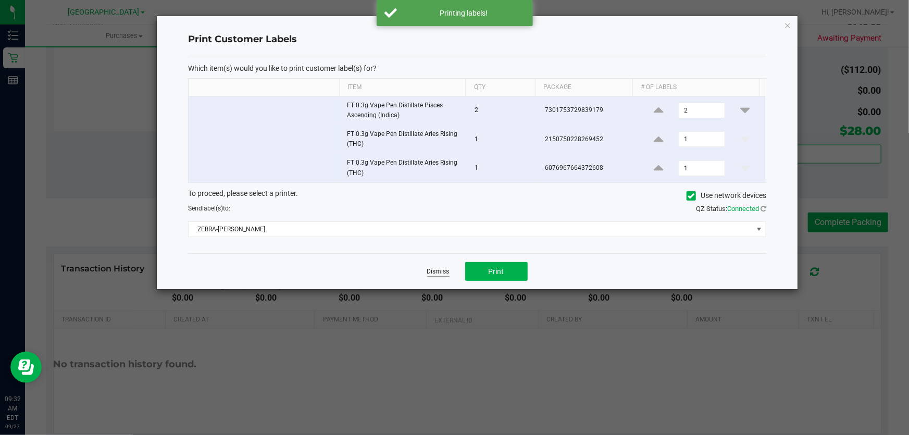
click at [443, 271] on link "Dismiss" at bounding box center [438, 271] width 22 height 9
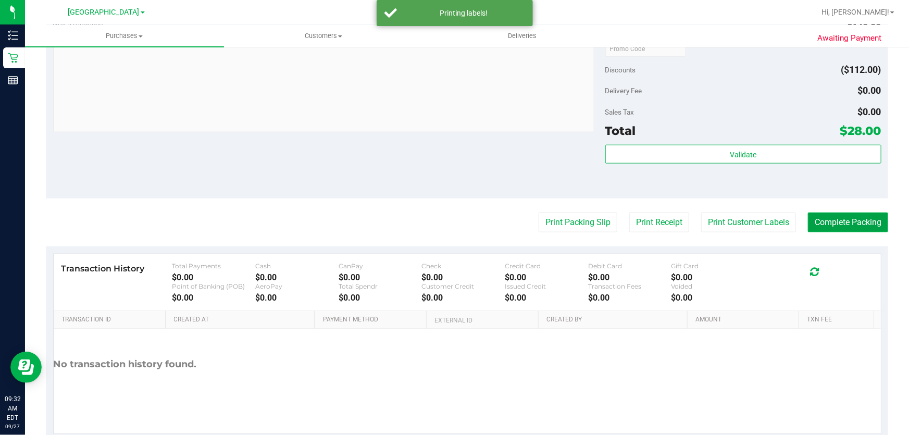
click at [845, 223] on button "Complete Packing" at bounding box center [848, 222] width 80 height 20
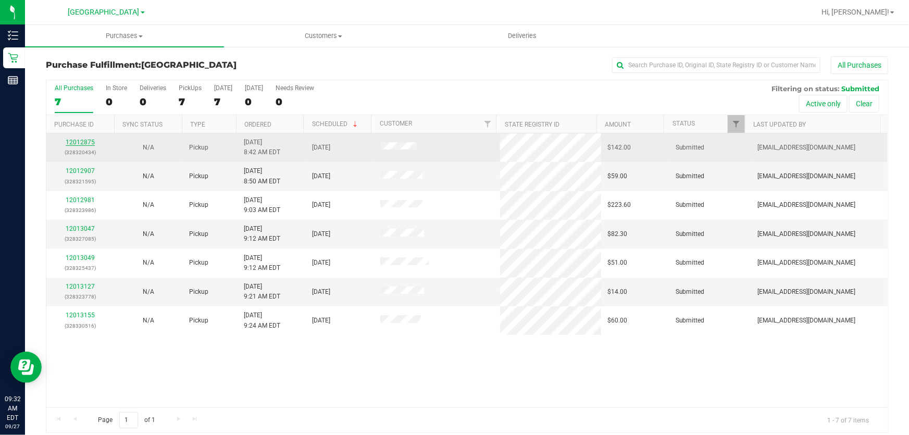
click at [88, 140] on link "12012875" at bounding box center [80, 142] width 29 height 7
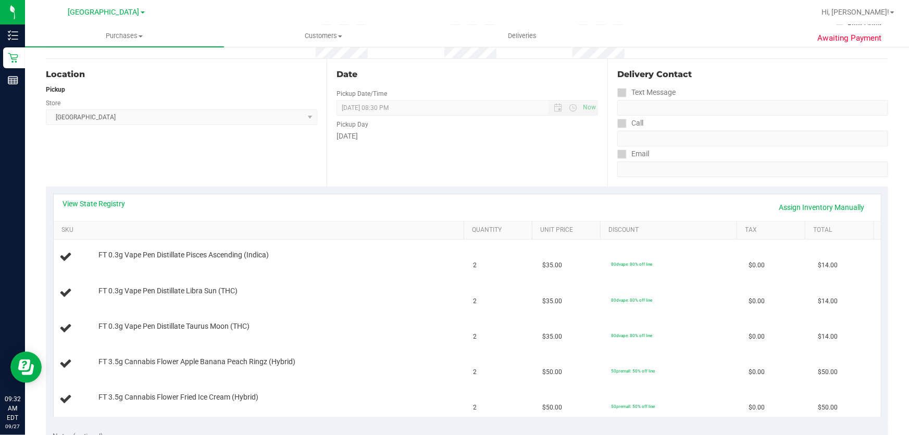
scroll to position [142, 0]
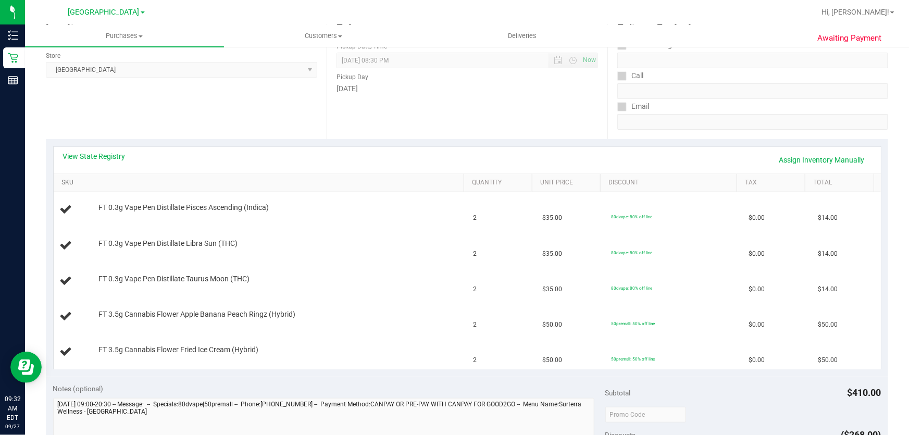
click at [73, 182] on link "SKU" at bounding box center [260, 183] width 398 height 8
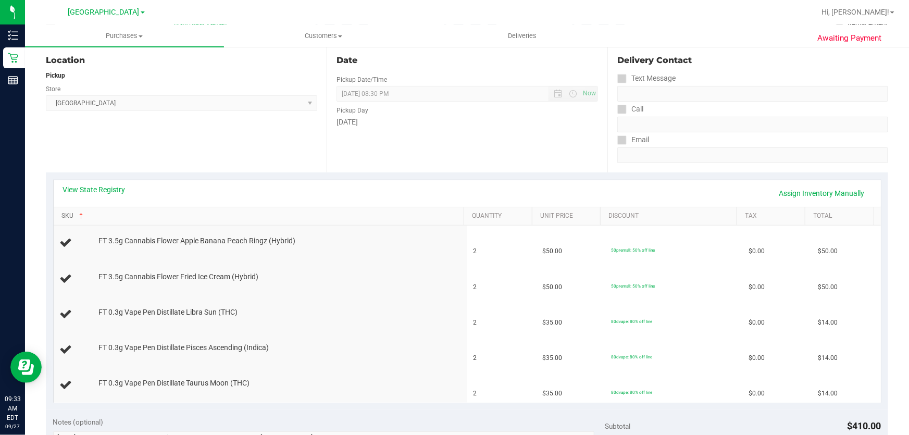
scroll to position [0, 0]
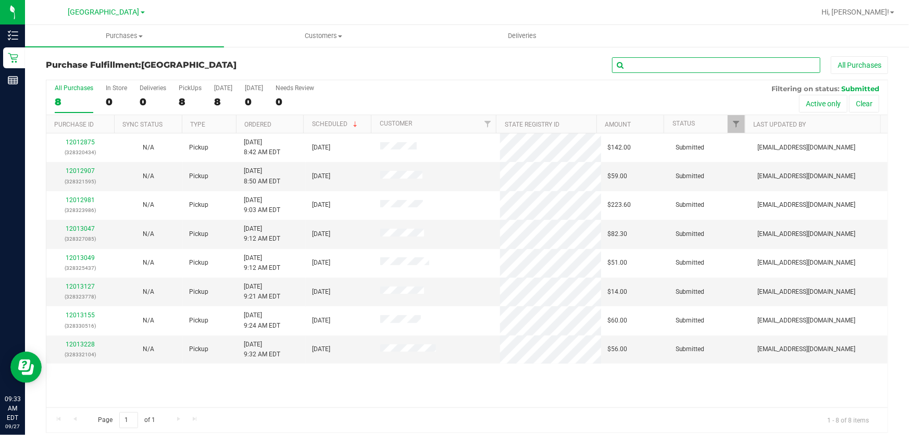
click at [673, 68] on input "text" at bounding box center [716, 65] width 208 height 16
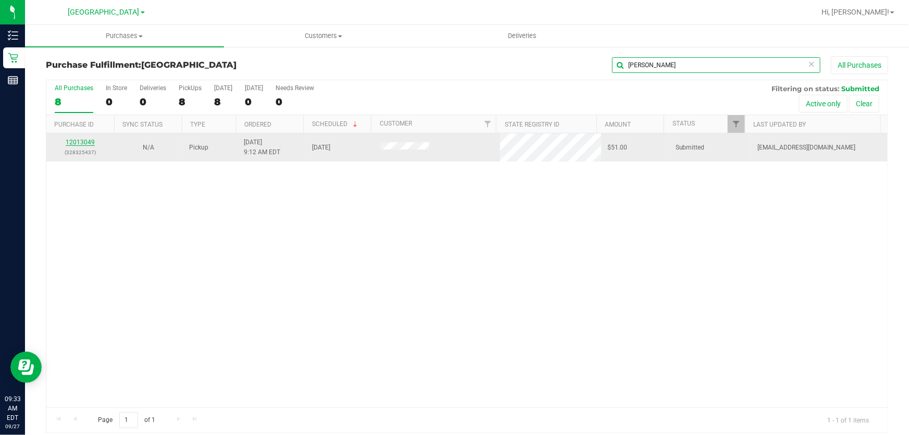
type input "ronald"
click at [83, 145] on link "12013049" at bounding box center [80, 142] width 29 height 7
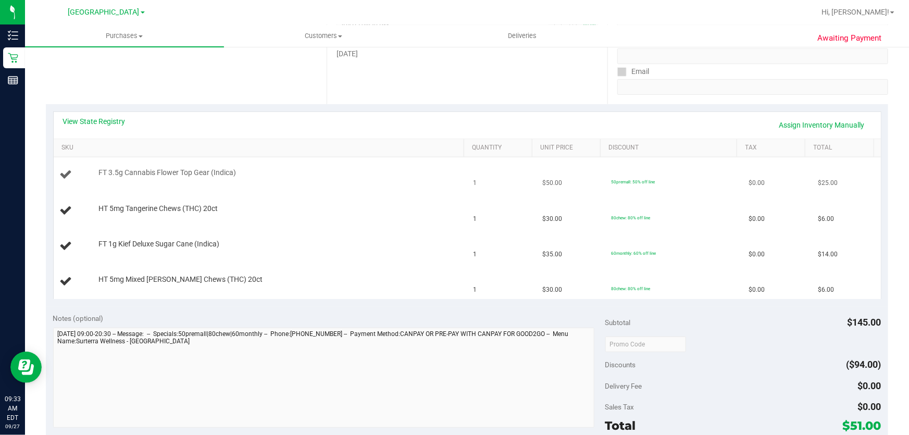
scroll to position [189, 0]
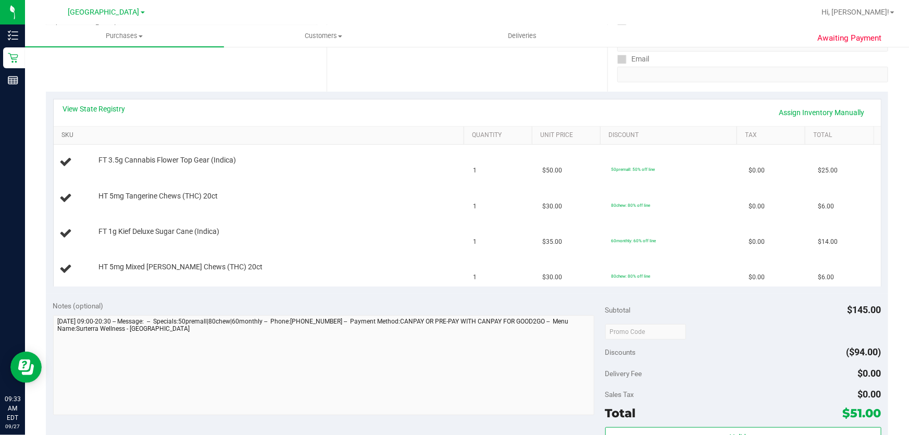
click at [68, 132] on link "SKU" at bounding box center [260, 135] width 398 height 8
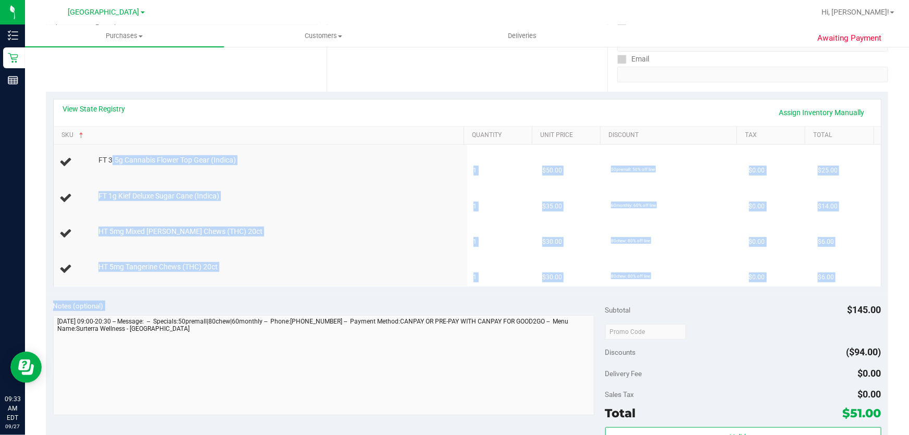
click at [540, 328] on purchase-details "Back Edit Purchase Cancel Purchase View Profile # 12013049 BioTrack ID: - Submi…" at bounding box center [467, 295] width 842 height 857
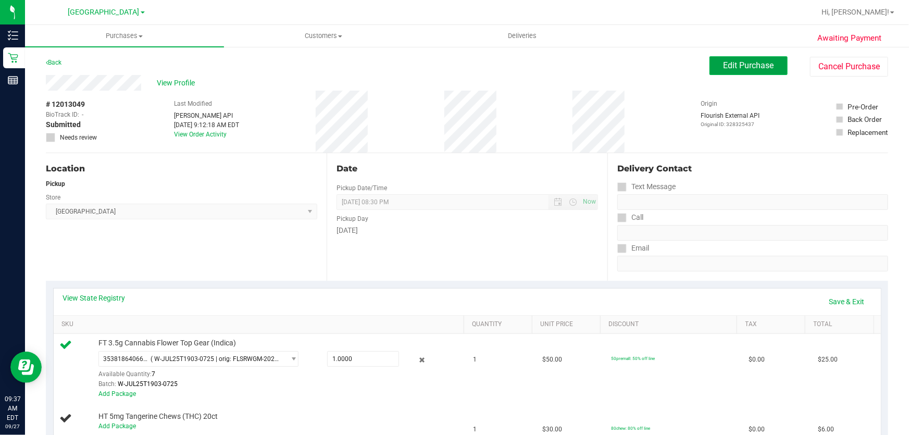
click at [727, 72] on button "Edit Purchase" at bounding box center [748, 65] width 78 height 19
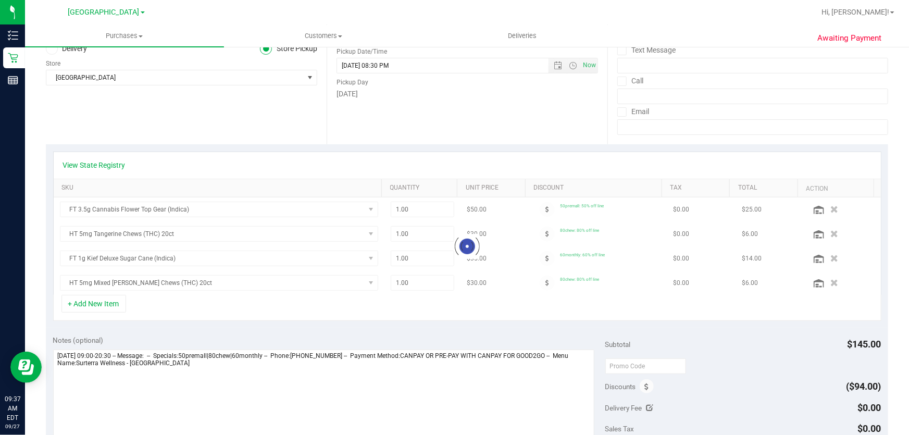
scroll to position [142, 0]
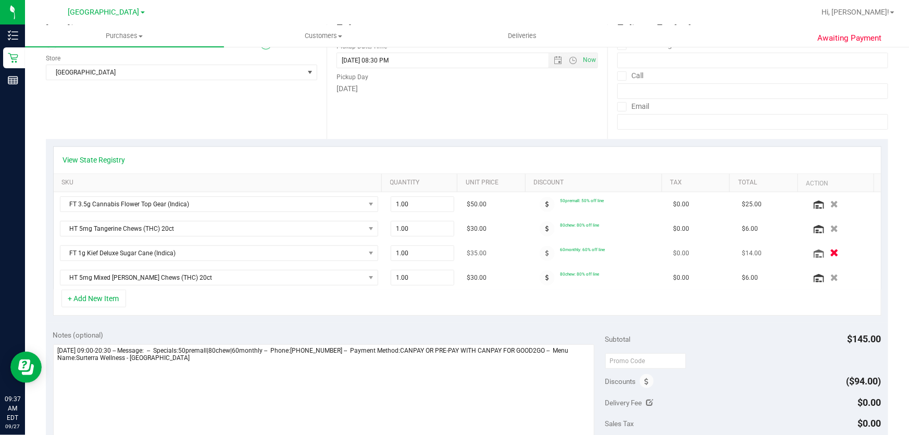
click at [830, 255] on icon "button" at bounding box center [834, 253] width 9 height 8
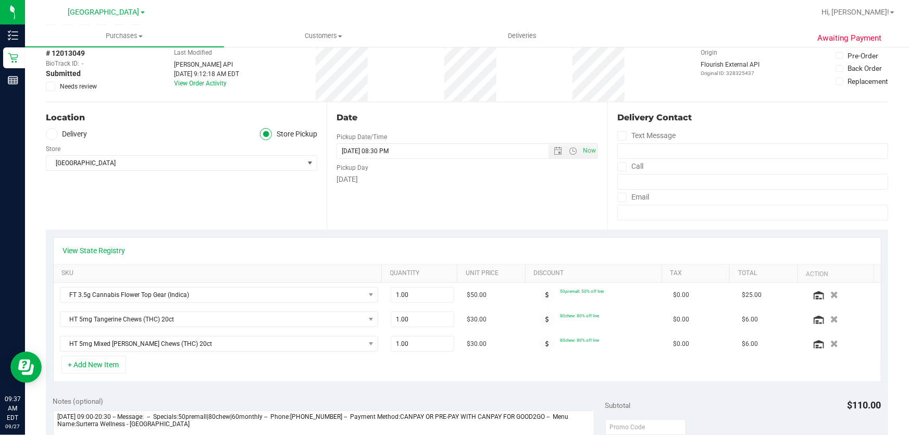
scroll to position [0, 0]
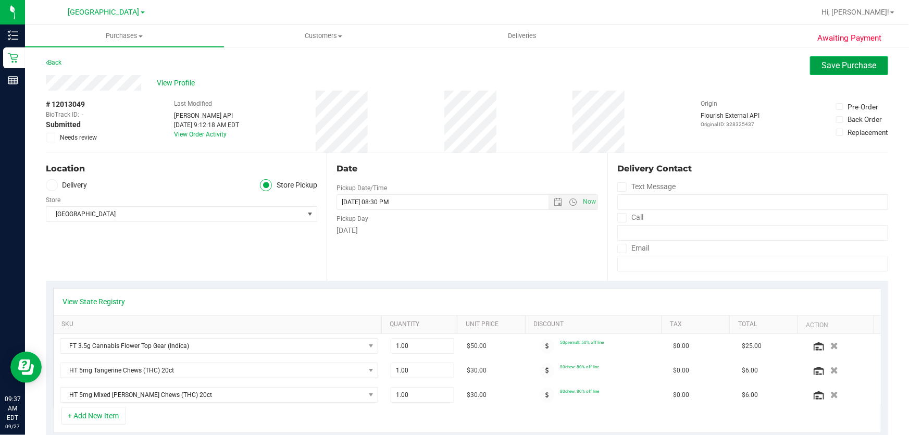
click at [824, 65] on span "Save Purchase" at bounding box center [849, 65] width 55 height 10
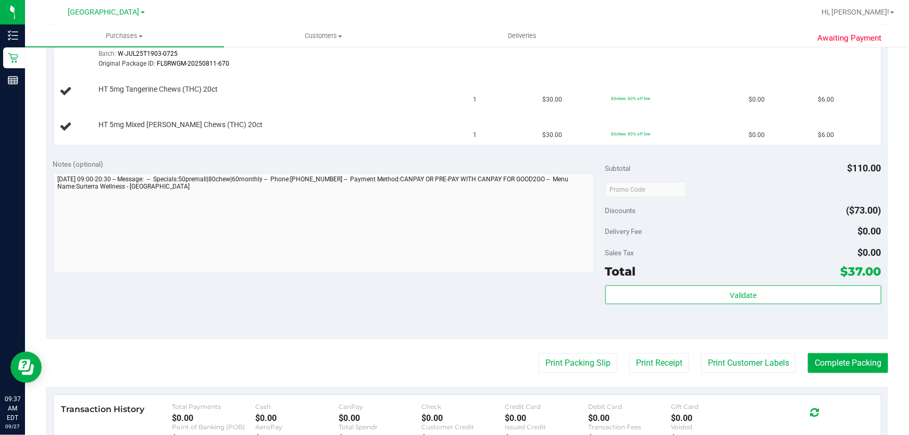
scroll to position [331, 0]
click at [841, 363] on button "Complete Packing" at bounding box center [848, 362] width 80 height 20
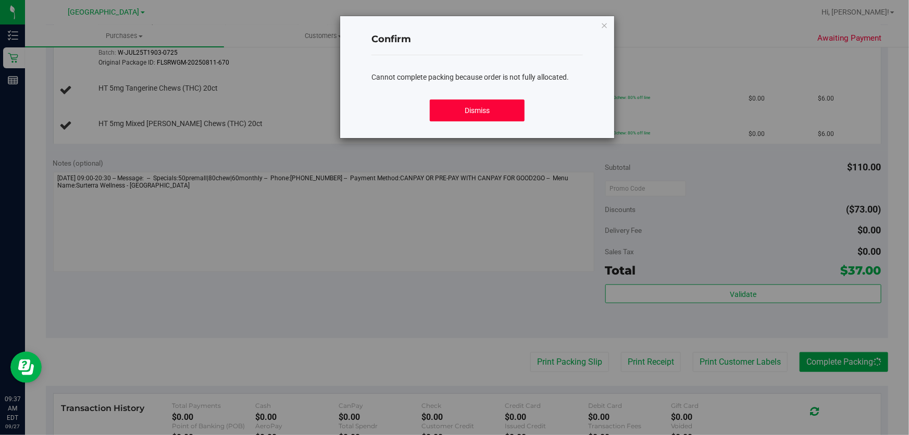
click at [476, 110] on button "Dismiss" at bounding box center [477, 110] width 95 height 22
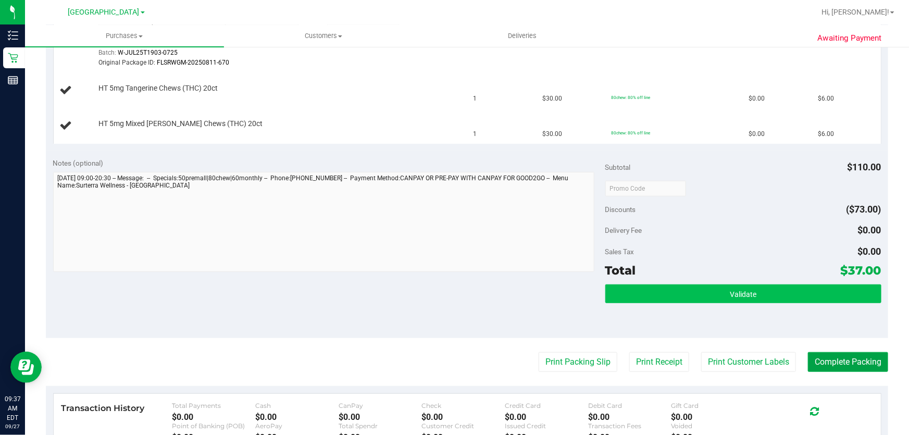
scroll to position [379, 0]
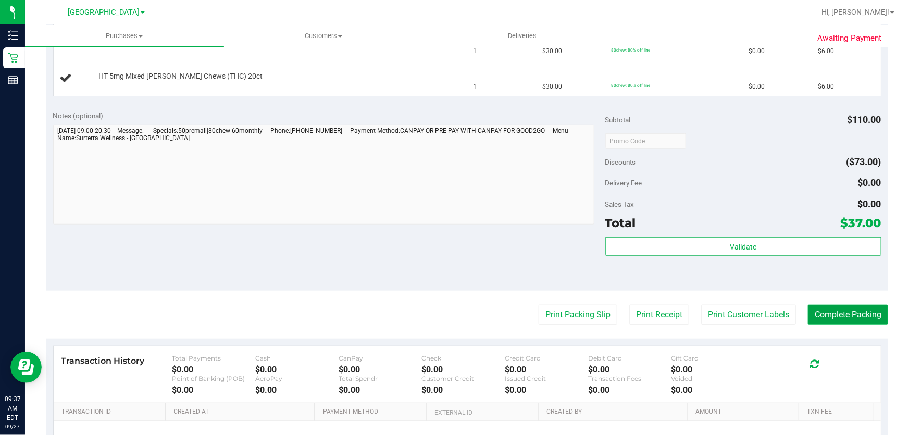
click at [812, 312] on button "Complete Packing" at bounding box center [848, 315] width 80 height 20
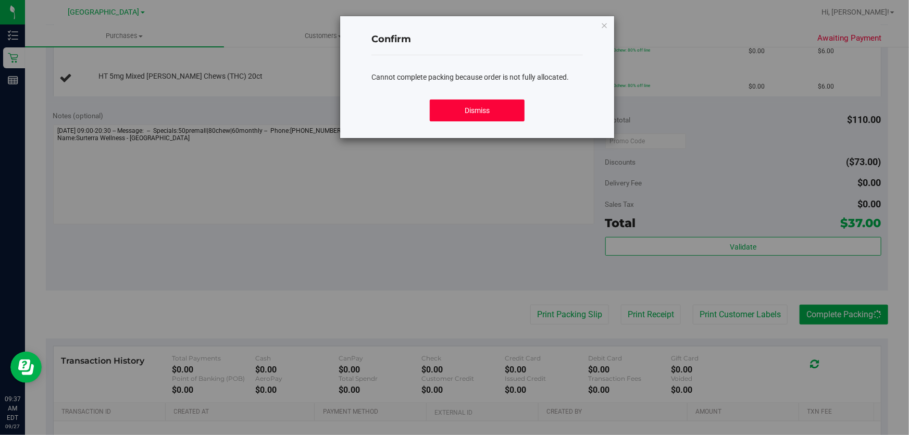
click at [474, 106] on button "Dismiss" at bounding box center [477, 110] width 95 height 22
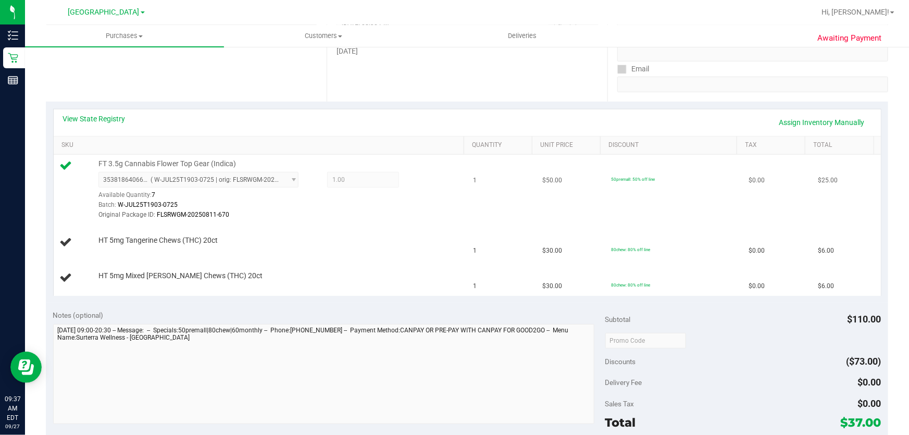
scroll to position [189, 0]
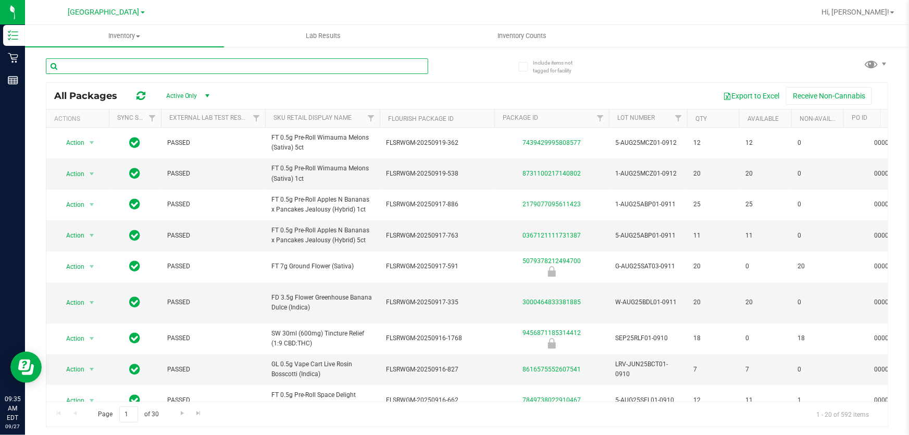
click at [210, 62] on input "text" at bounding box center [237, 66] width 382 height 16
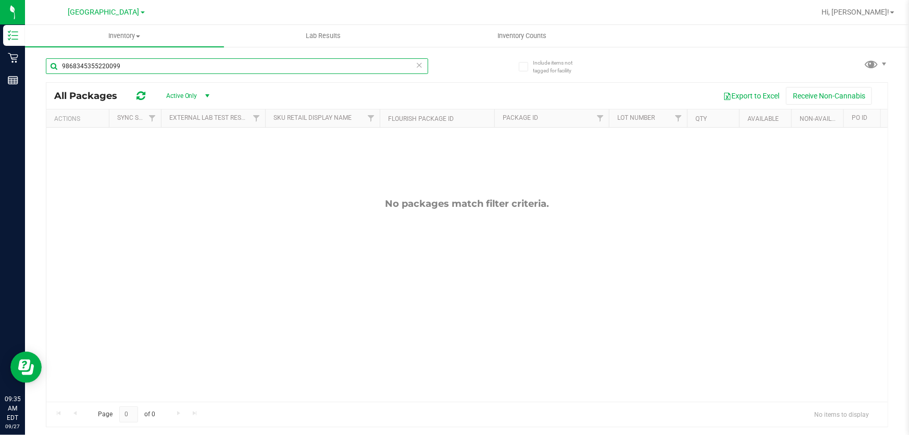
click at [128, 66] on input "9868345355220099" at bounding box center [237, 66] width 382 height 16
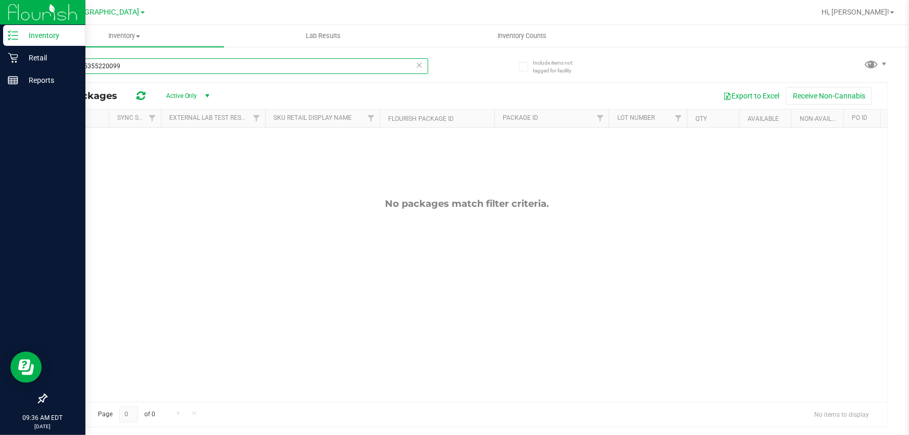
type input "9868345355220099"
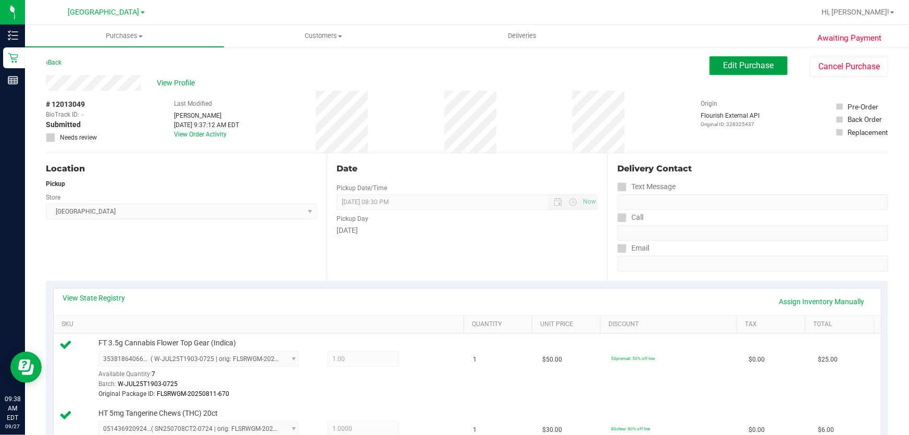
click at [755, 62] on span "Edit Purchase" at bounding box center [748, 65] width 51 height 10
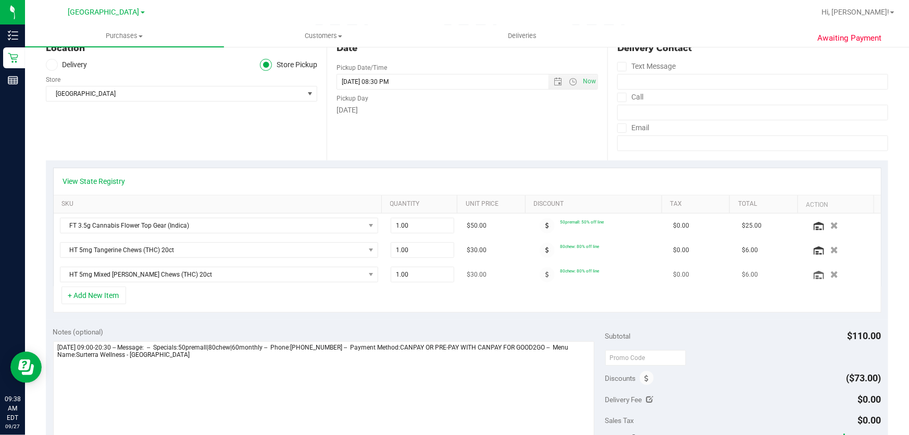
scroll to position [142, 0]
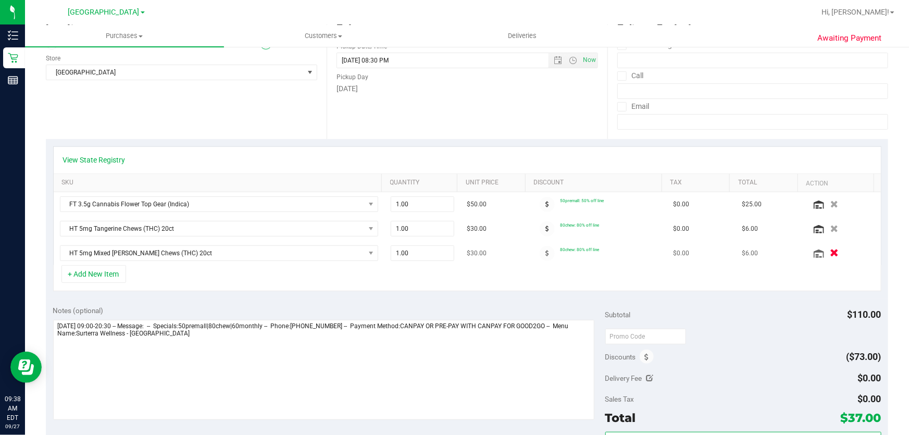
click at [830, 253] on icon "button" at bounding box center [834, 253] width 9 height 8
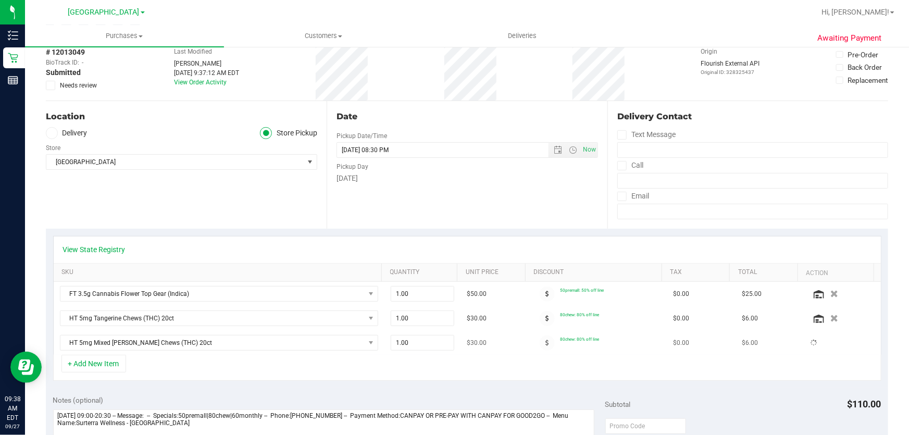
scroll to position [0, 0]
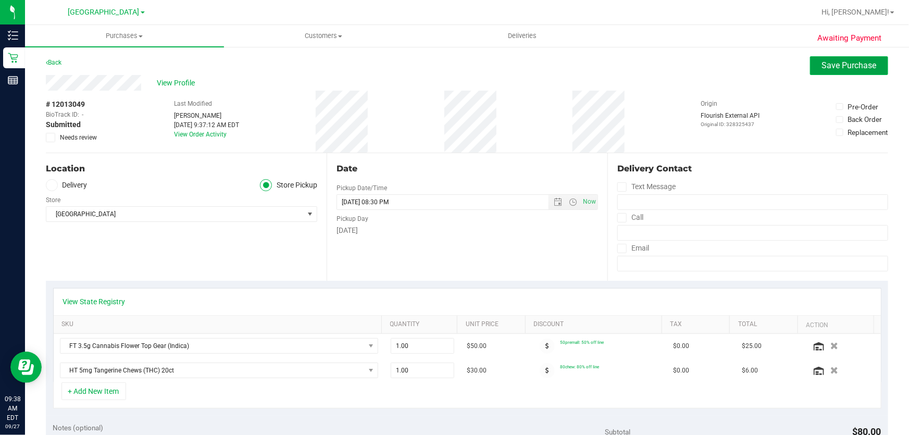
click at [832, 64] on span "Save Purchase" at bounding box center [849, 65] width 55 height 10
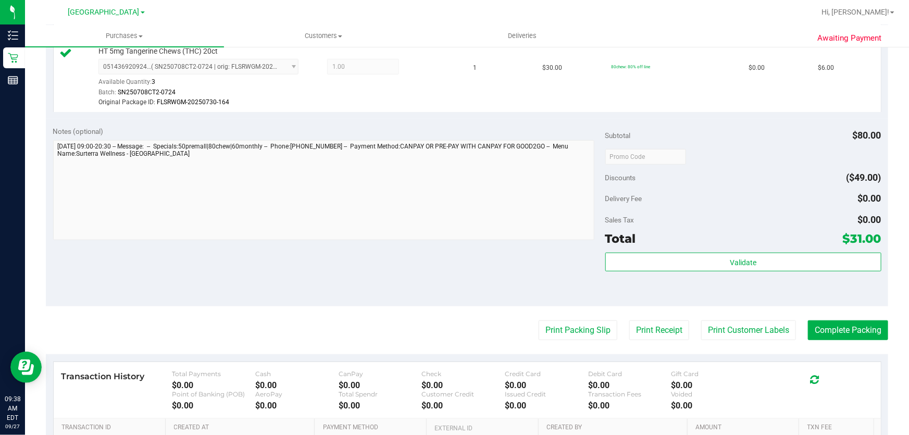
scroll to position [379, 0]
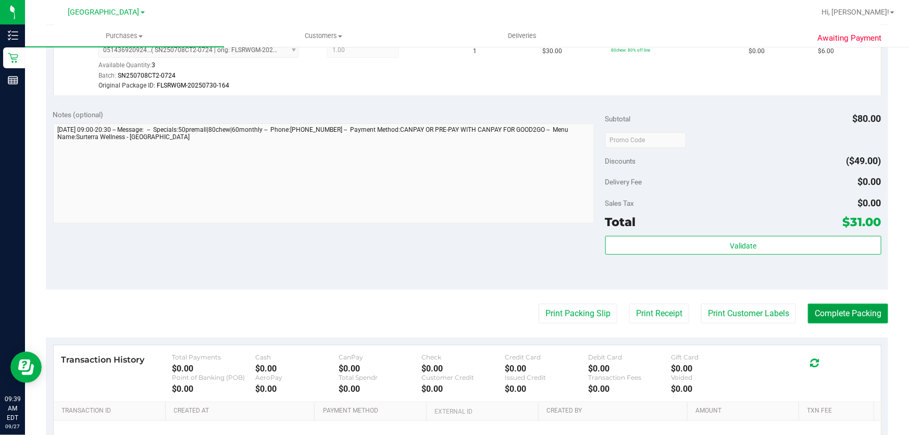
click at [842, 310] on button "Complete Packing" at bounding box center [848, 314] width 80 height 20
